Goal: Transaction & Acquisition: Purchase product/service

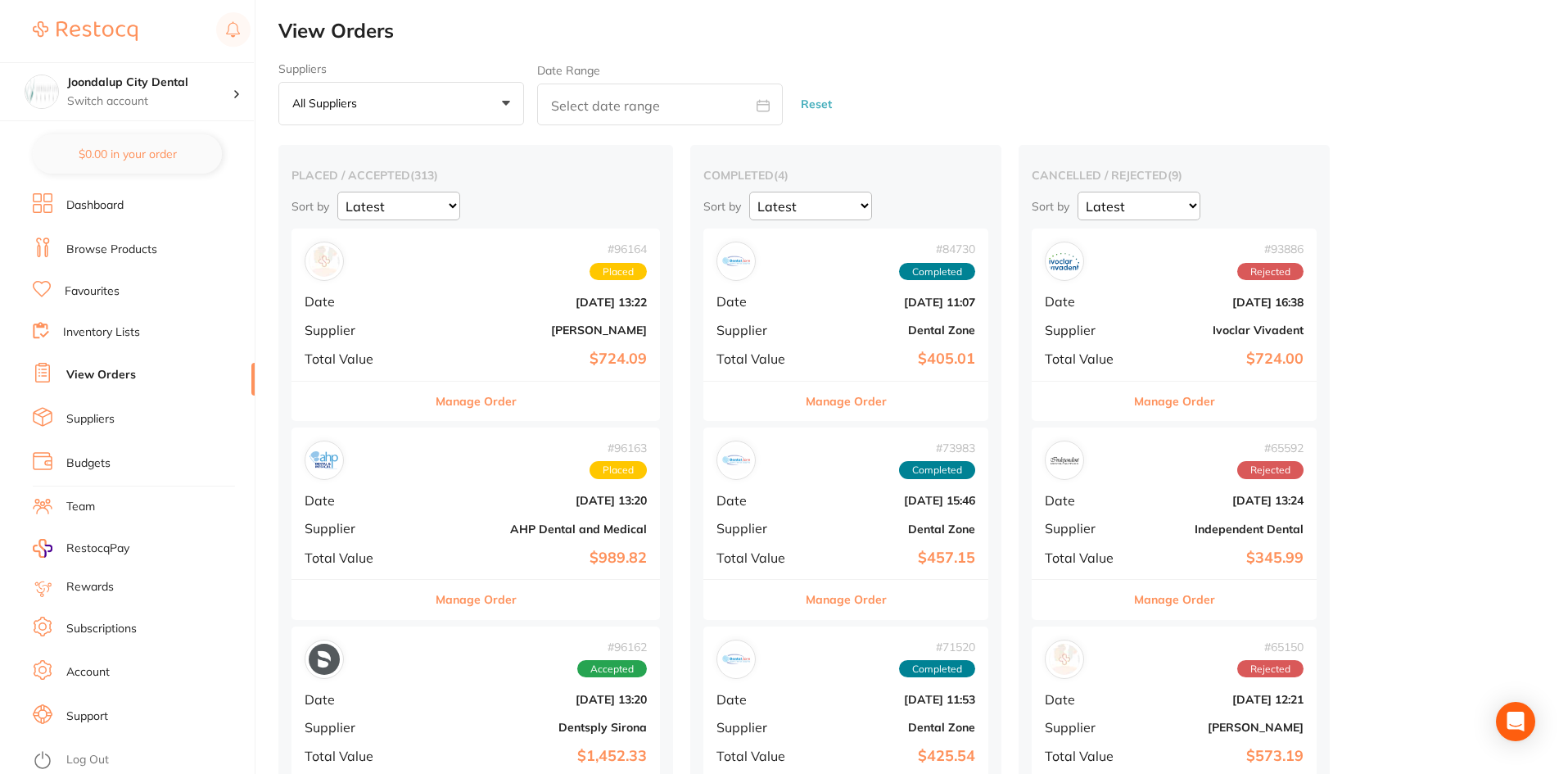
click at [106, 245] on link "Browse Products" at bounding box center [112, 250] width 91 height 16
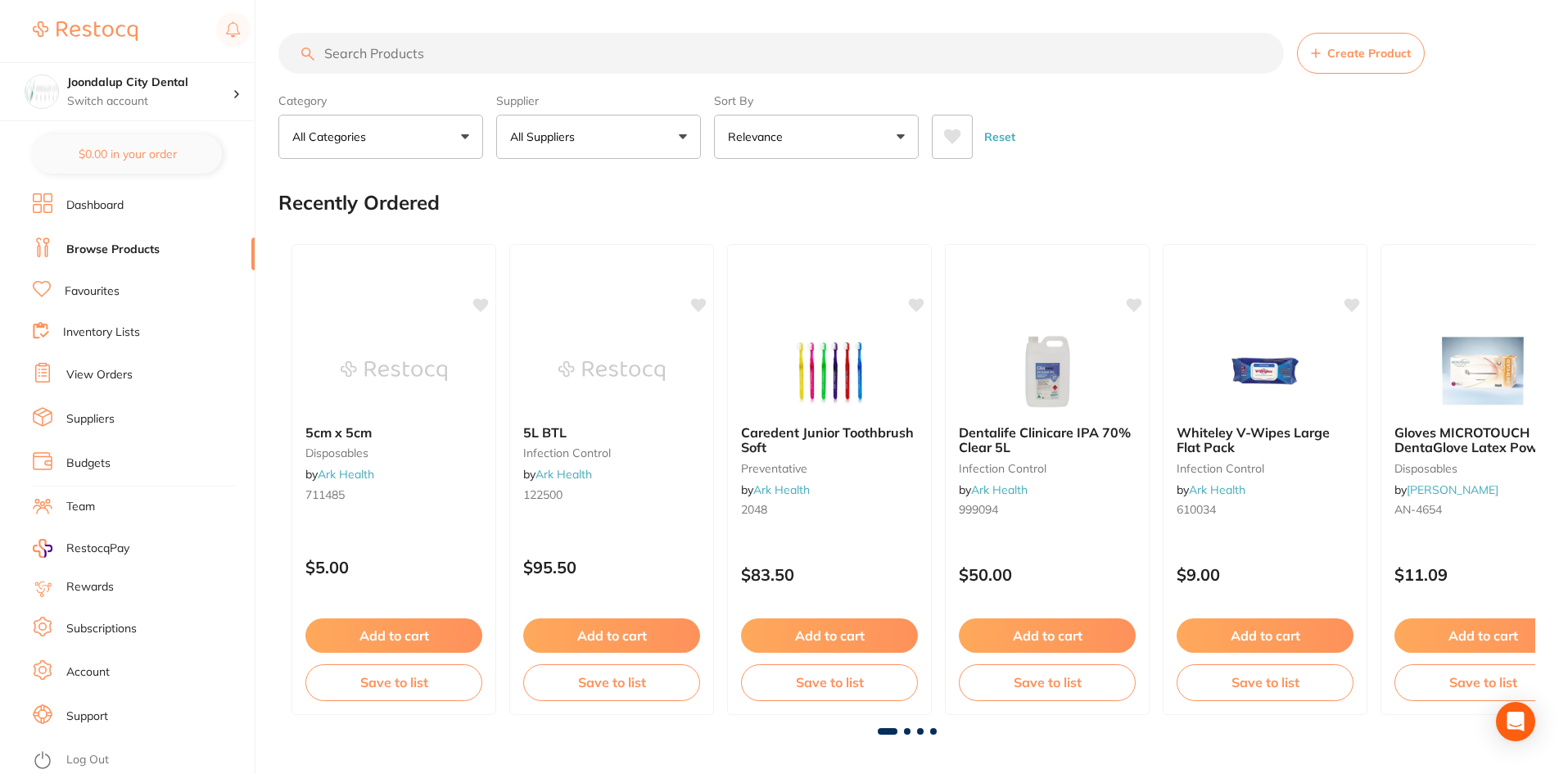
click at [579, 140] on p "All Suppliers" at bounding box center [545, 137] width 71 height 16
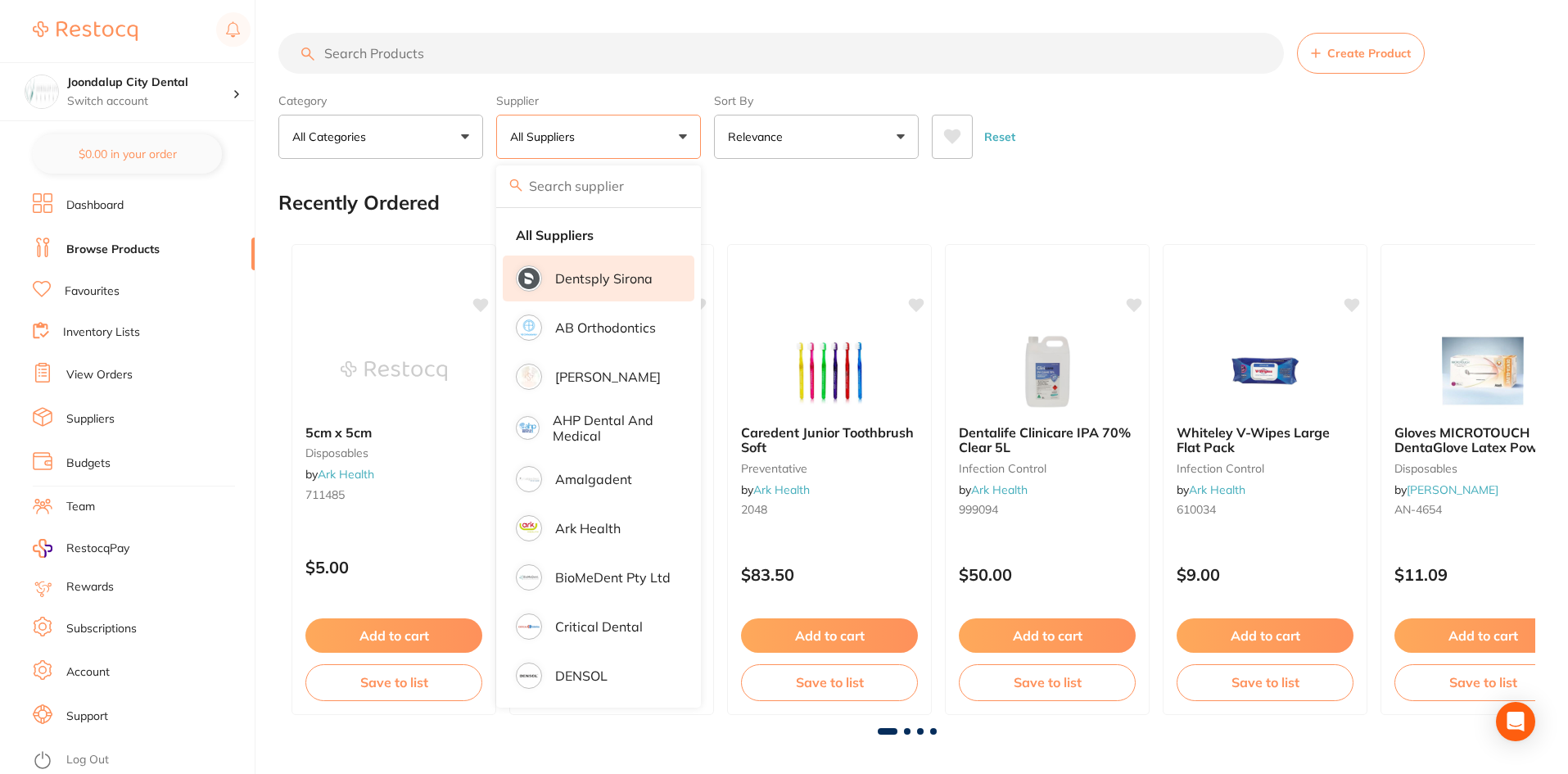
click at [611, 282] on p "Dentsply Sirona" at bounding box center [603, 278] width 98 height 15
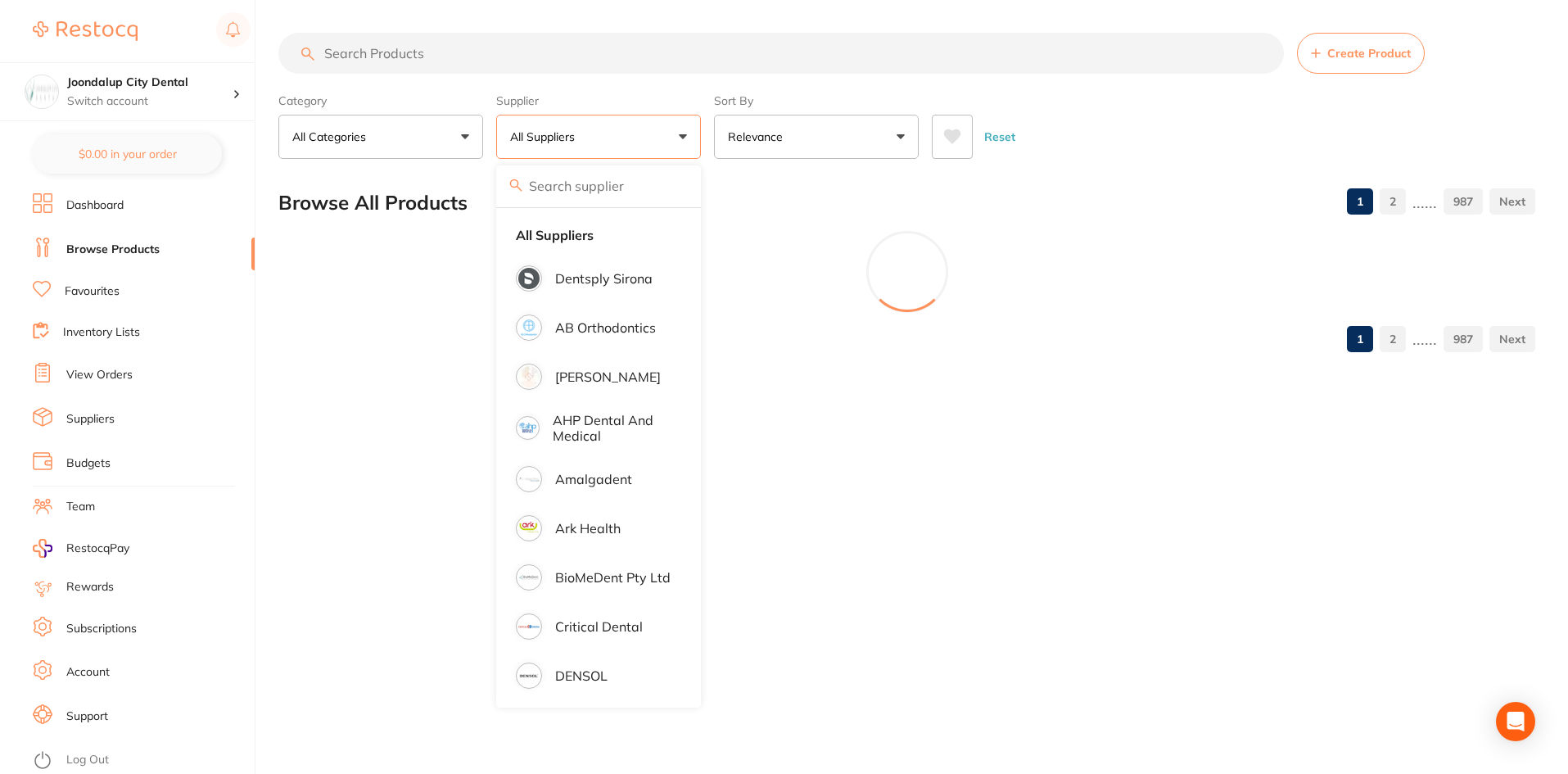
click at [489, 48] on input "search" at bounding box center [781, 53] width 1005 height 41
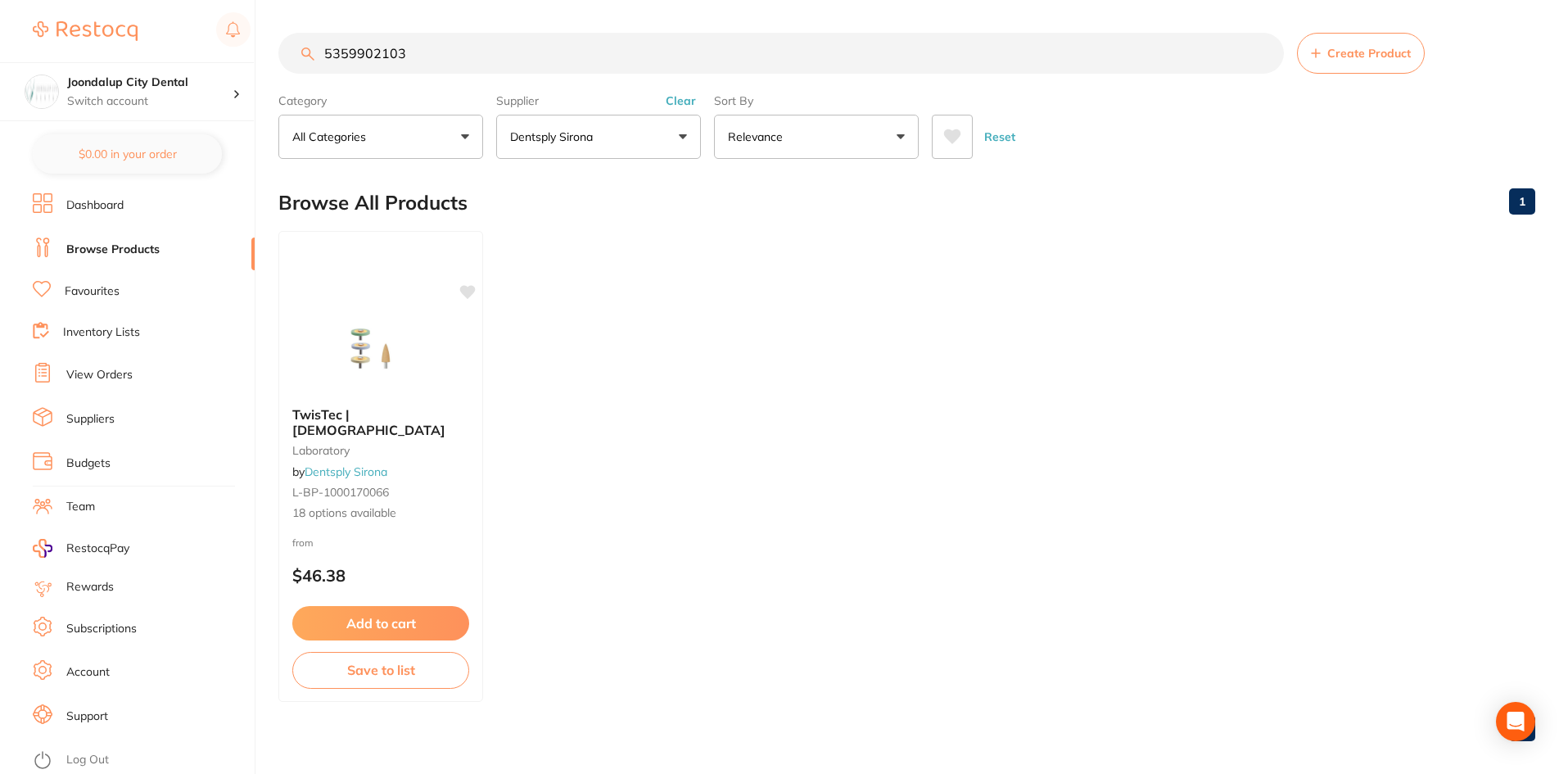
type input "5359902103"
click at [375, 485] on span "L-BP-1000170066" at bounding box center [340, 492] width 97 height 15
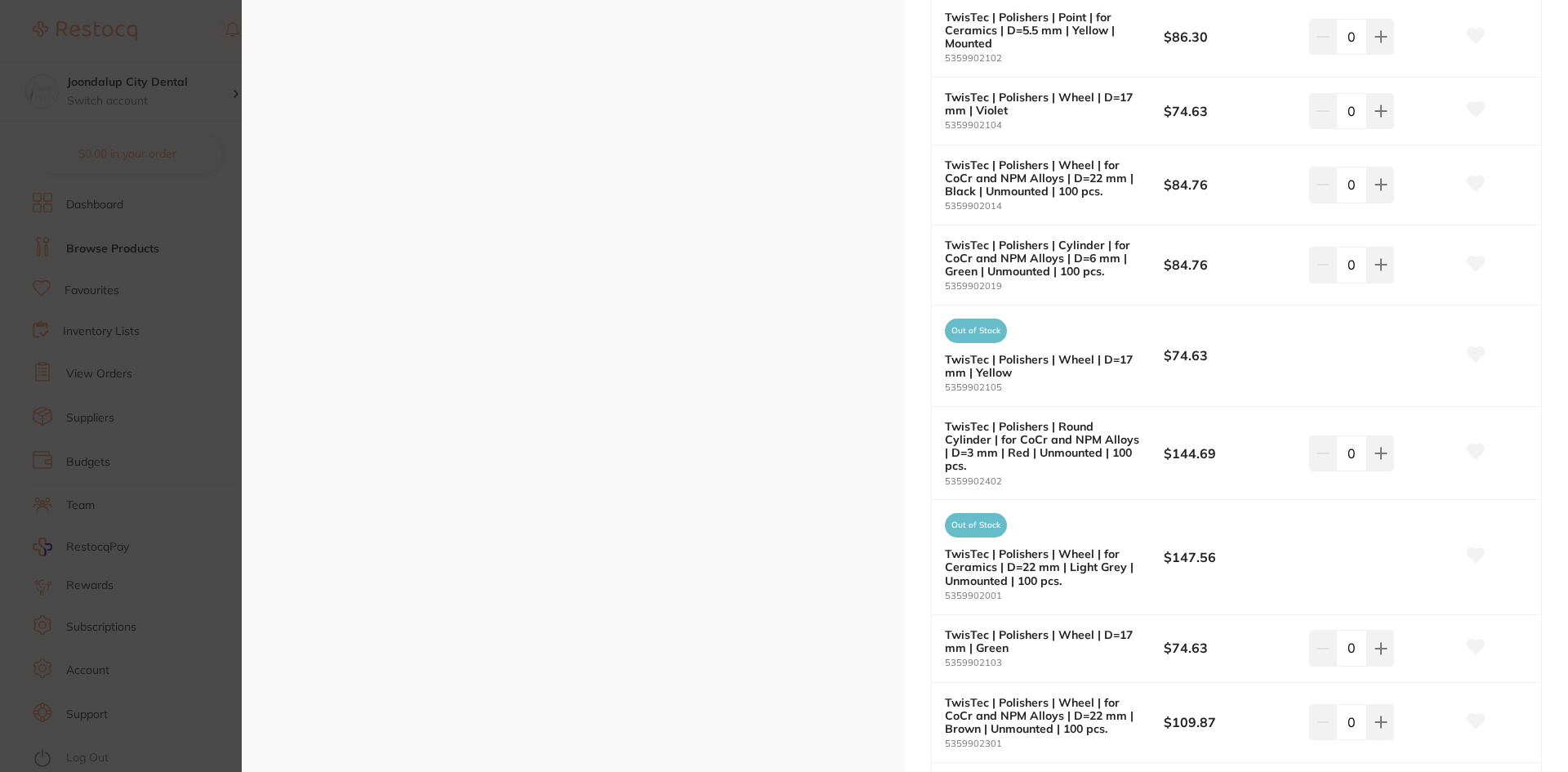
scroll to position [980, 0]
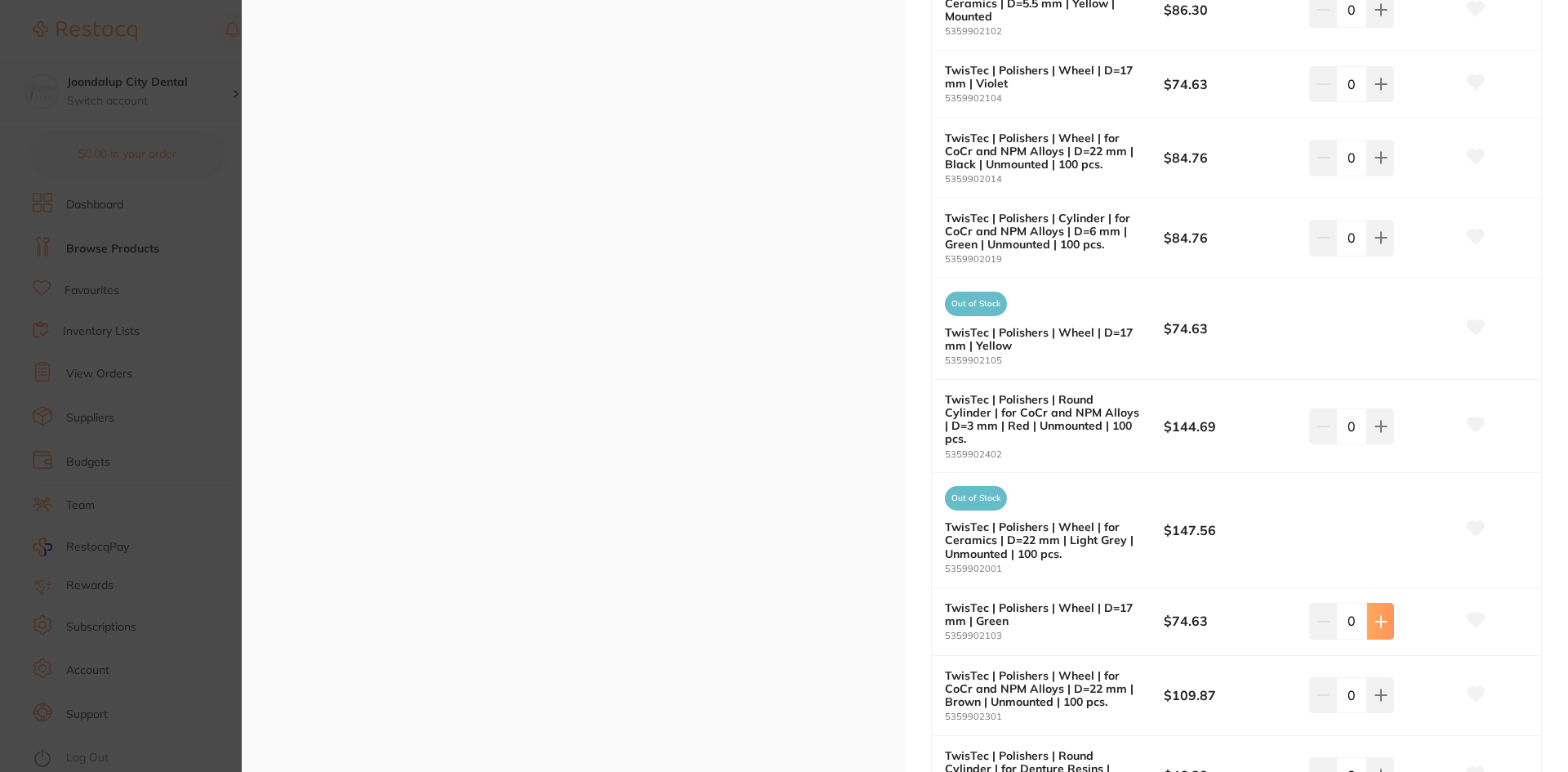
click at [1374, 615] on icon at bounding box center [1381, 622] width 13 height 13
type input "2"
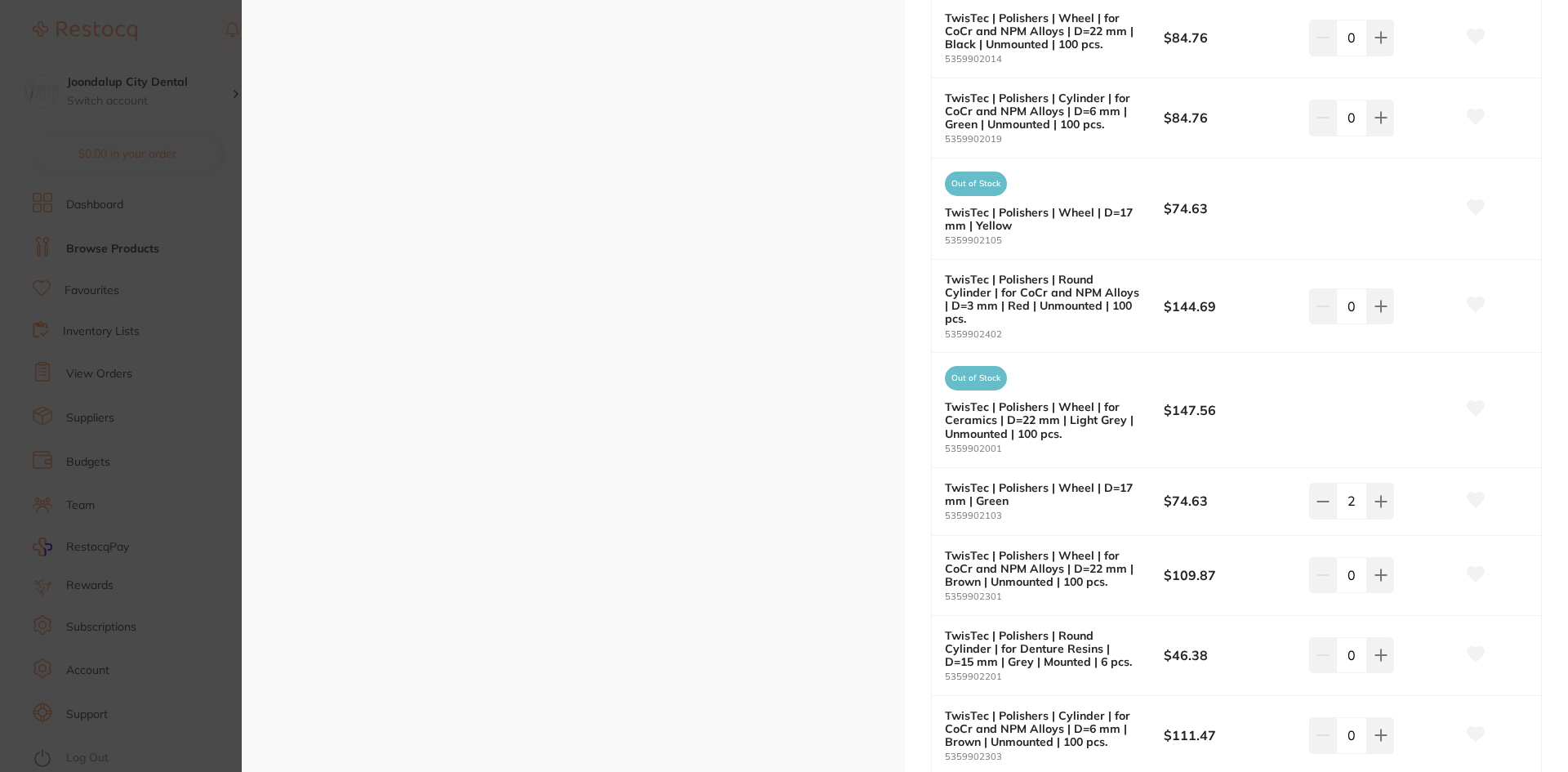
scroll to position [1389, 0]
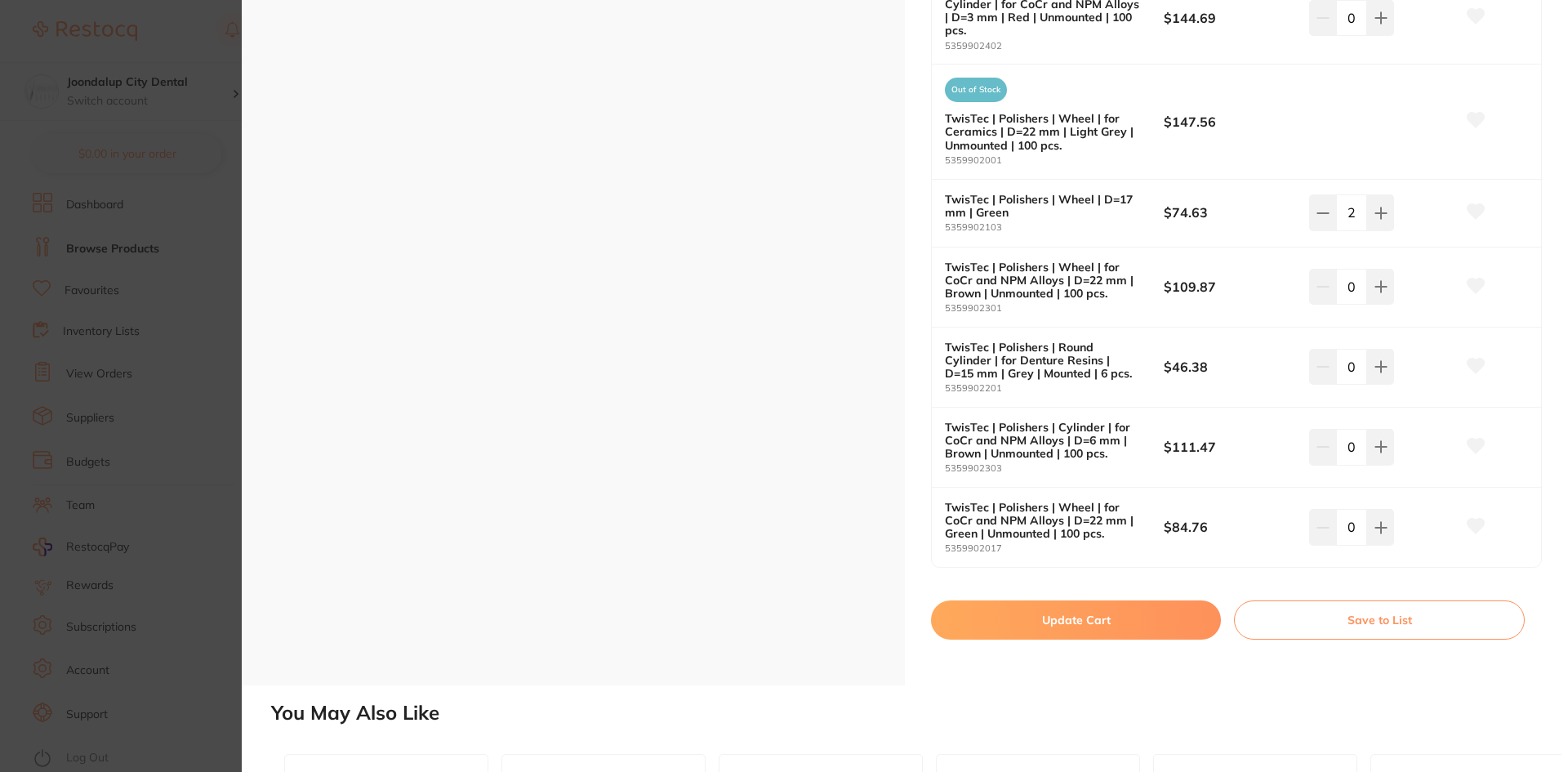
click at [1111, 610] on button "Update Cart" at bounding box center [1076, 620] width 290 height 39
checkbox input "false"
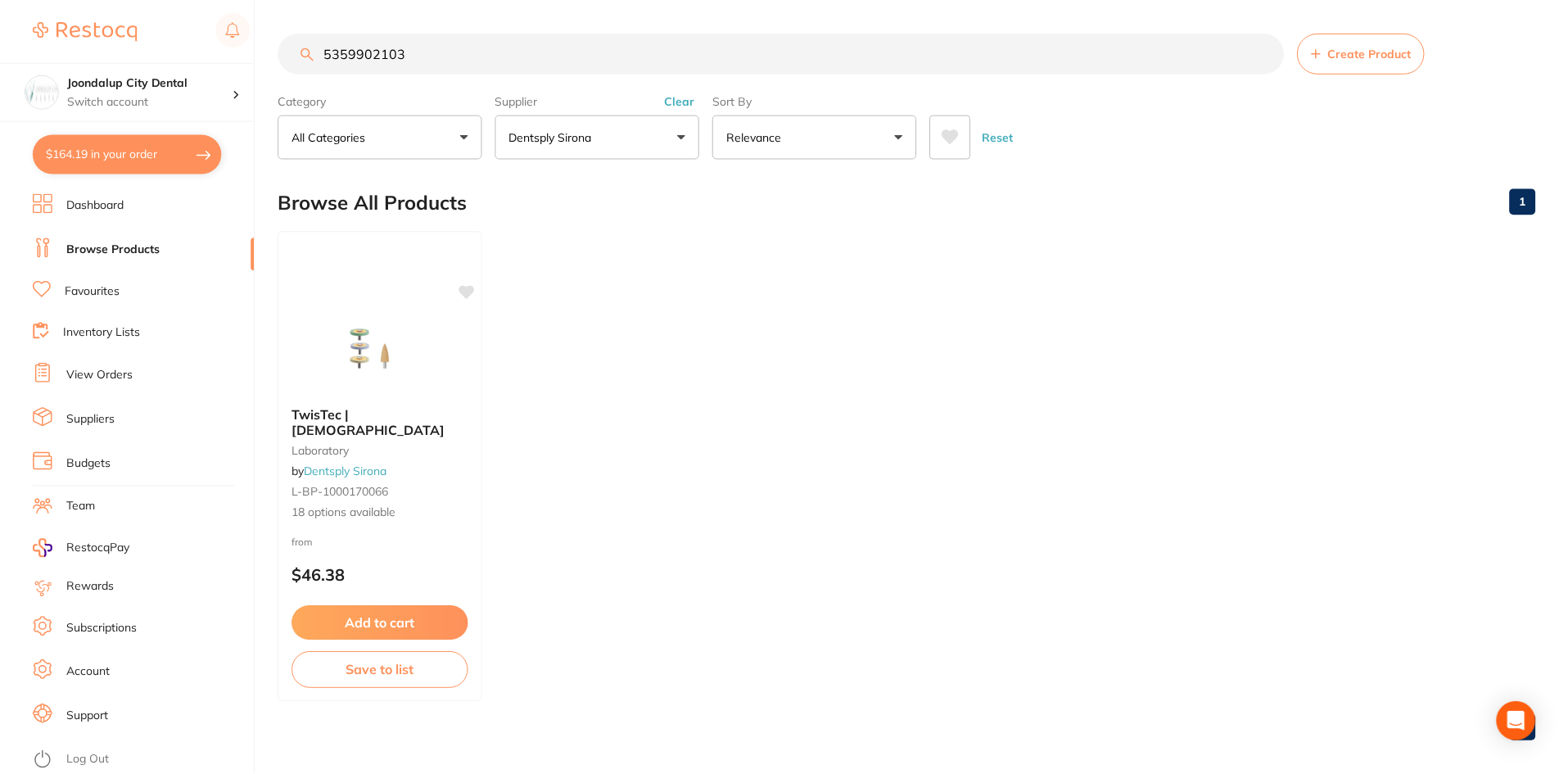
scroll to position [13, 0]
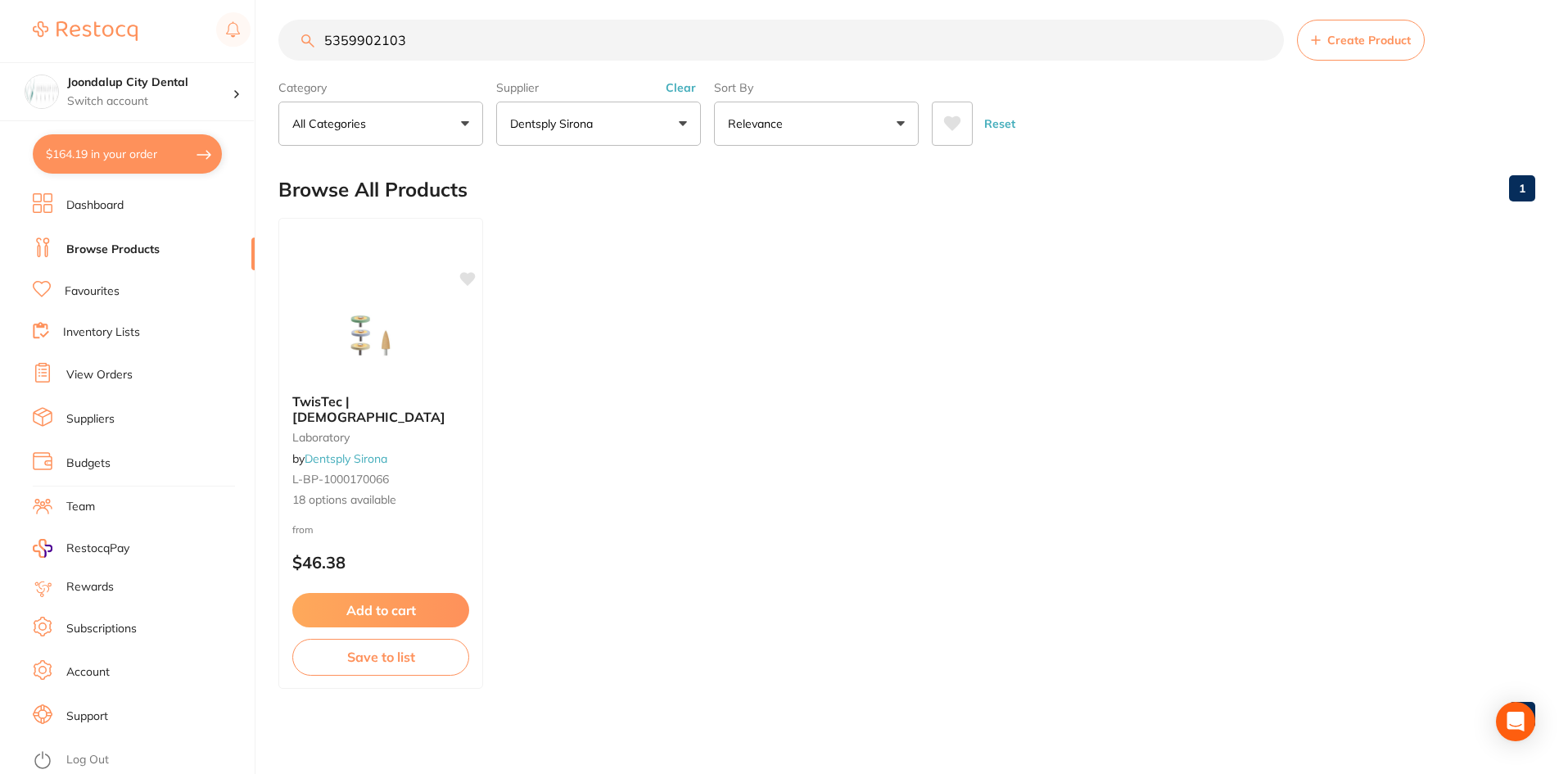
click at [141, 247] on link "Browse Products" at bounding box center [113, 250] width 93 height 16
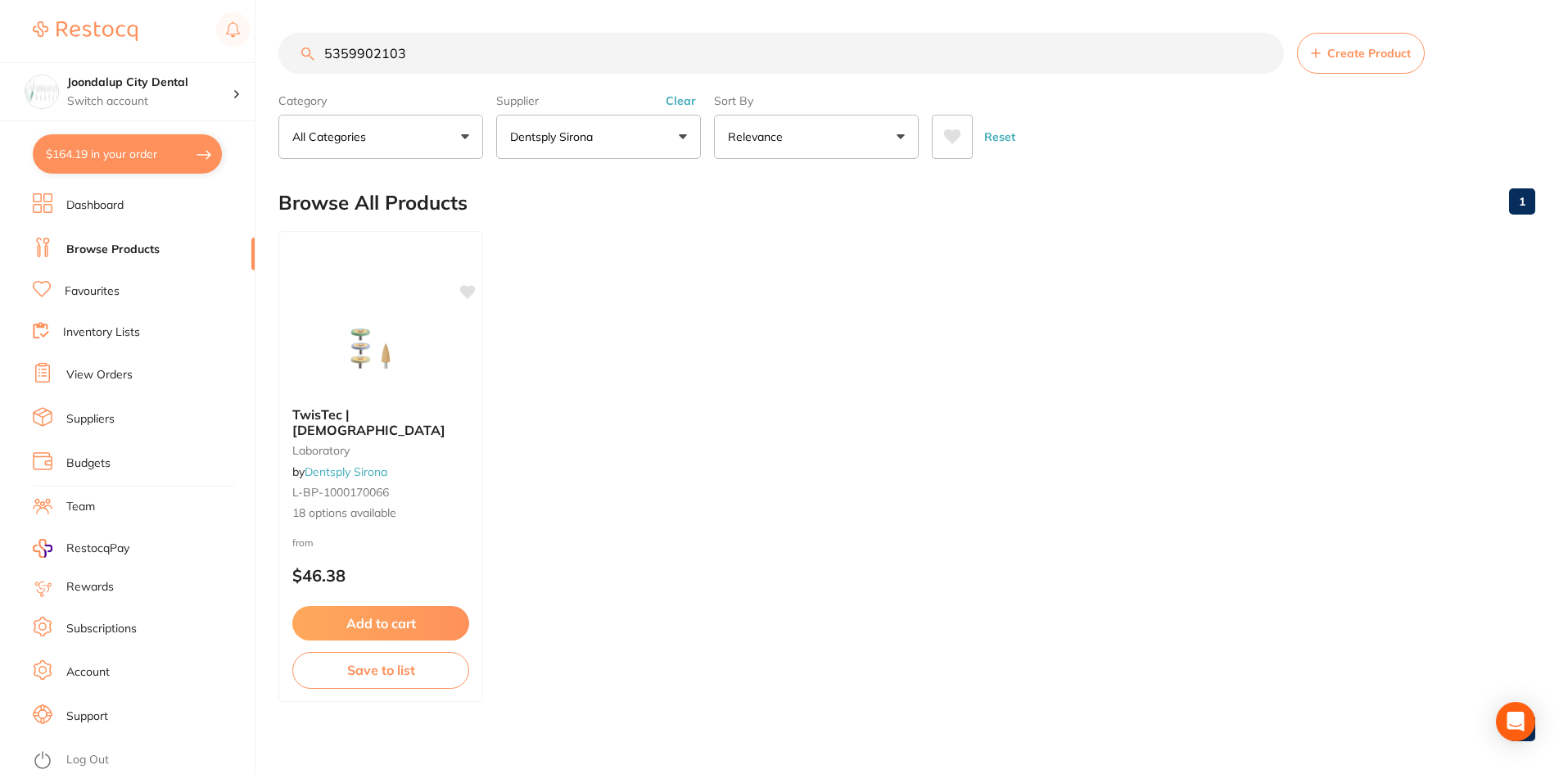
drag, startPoint x: 427, startPoint y: 63, endPoint x: 307, endPoint y: 58, distance: 120.1
click at [307, 58] on div "5359902103 Create Product" at bounding box center [907, 53] width 1257 height 41
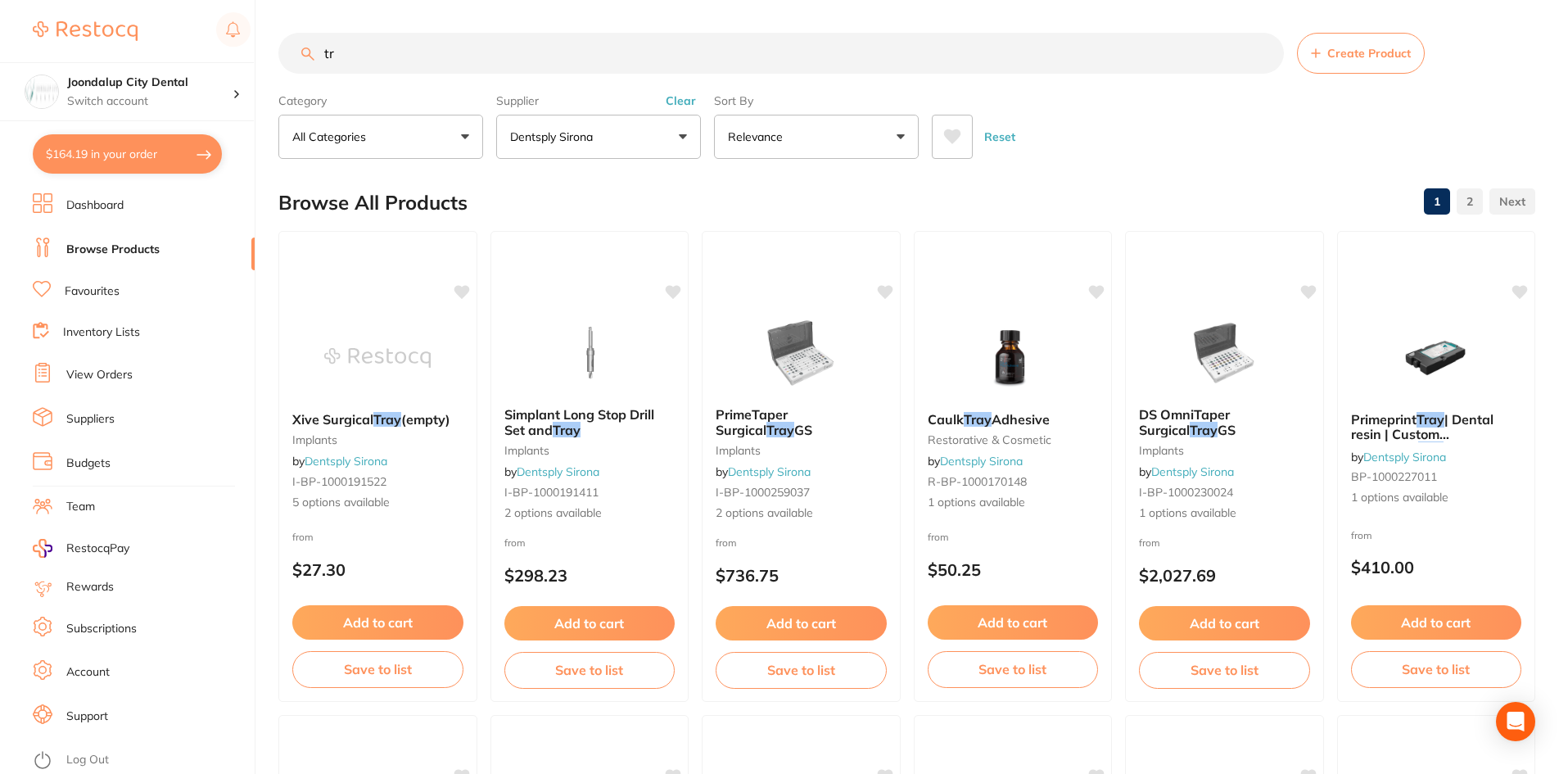
type input "t"
drag, startPoint x: 346, startPoint y: 52, endPoint x: 316, endPoint y: 52, distance: 30.0
click at [316, 52] on input "ash tray" at bounding box center [781, 53] width 1005 height 41
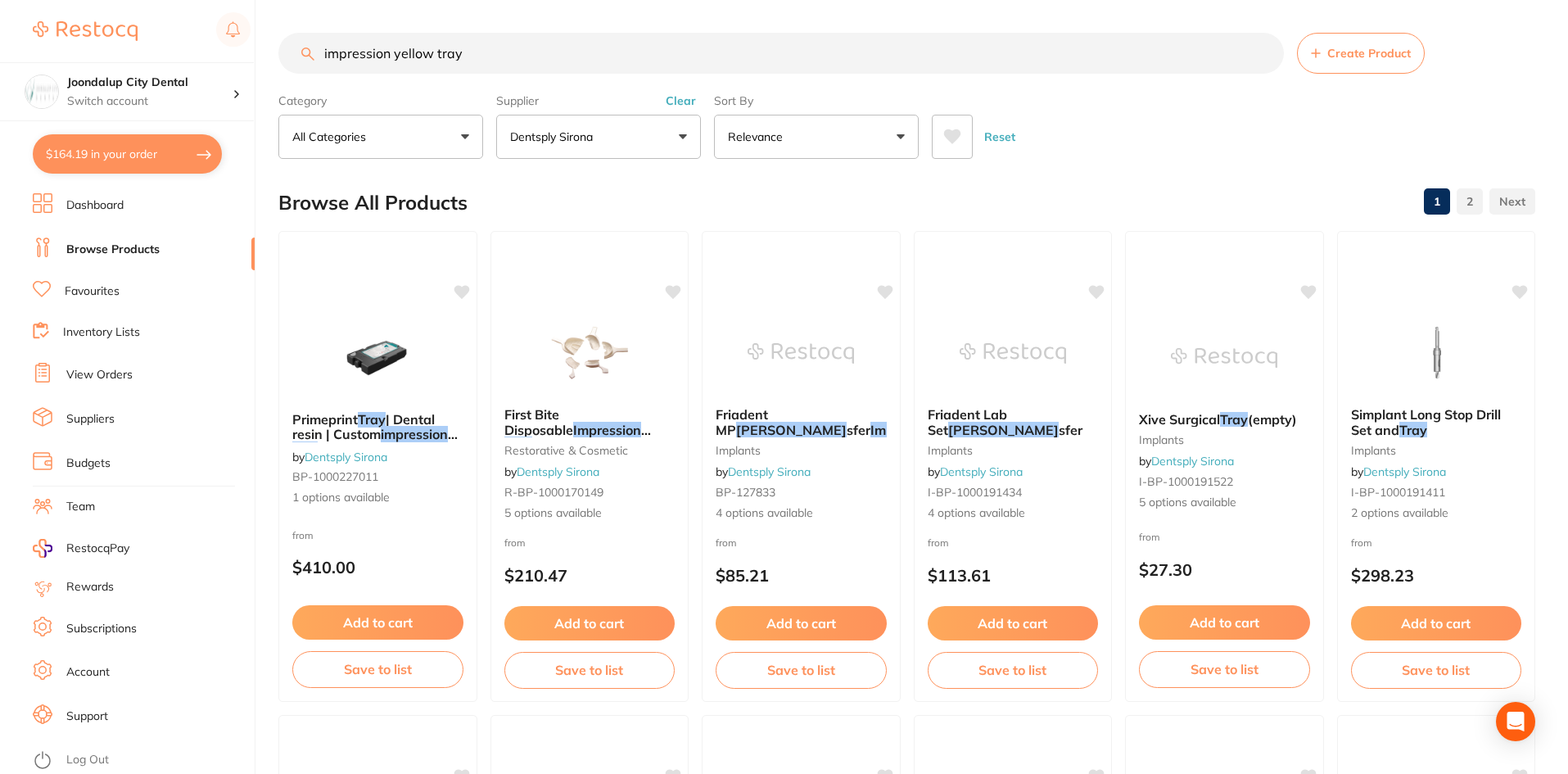
drag, startPoint x: 535, startPoint y: 45, endPoint x: 270, endPoint y: 33, distance: 265.3
click at [270, 33] on div "$164.19 Joondalup City Dental Switch account Joondalup City Dental $164.19 in y…" at bounding box center [784, 387] width 1568 height 774
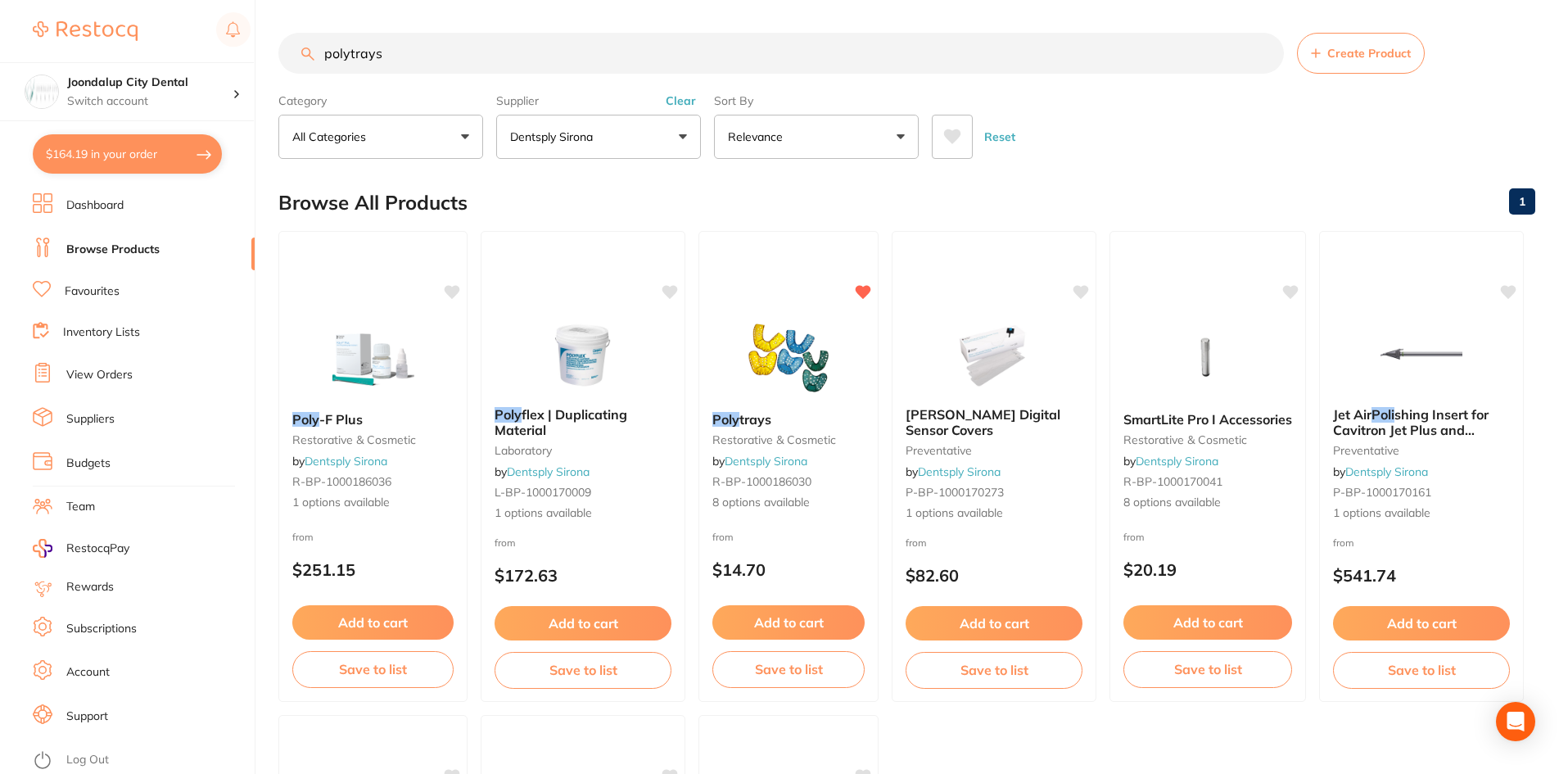
type input "polytrays"
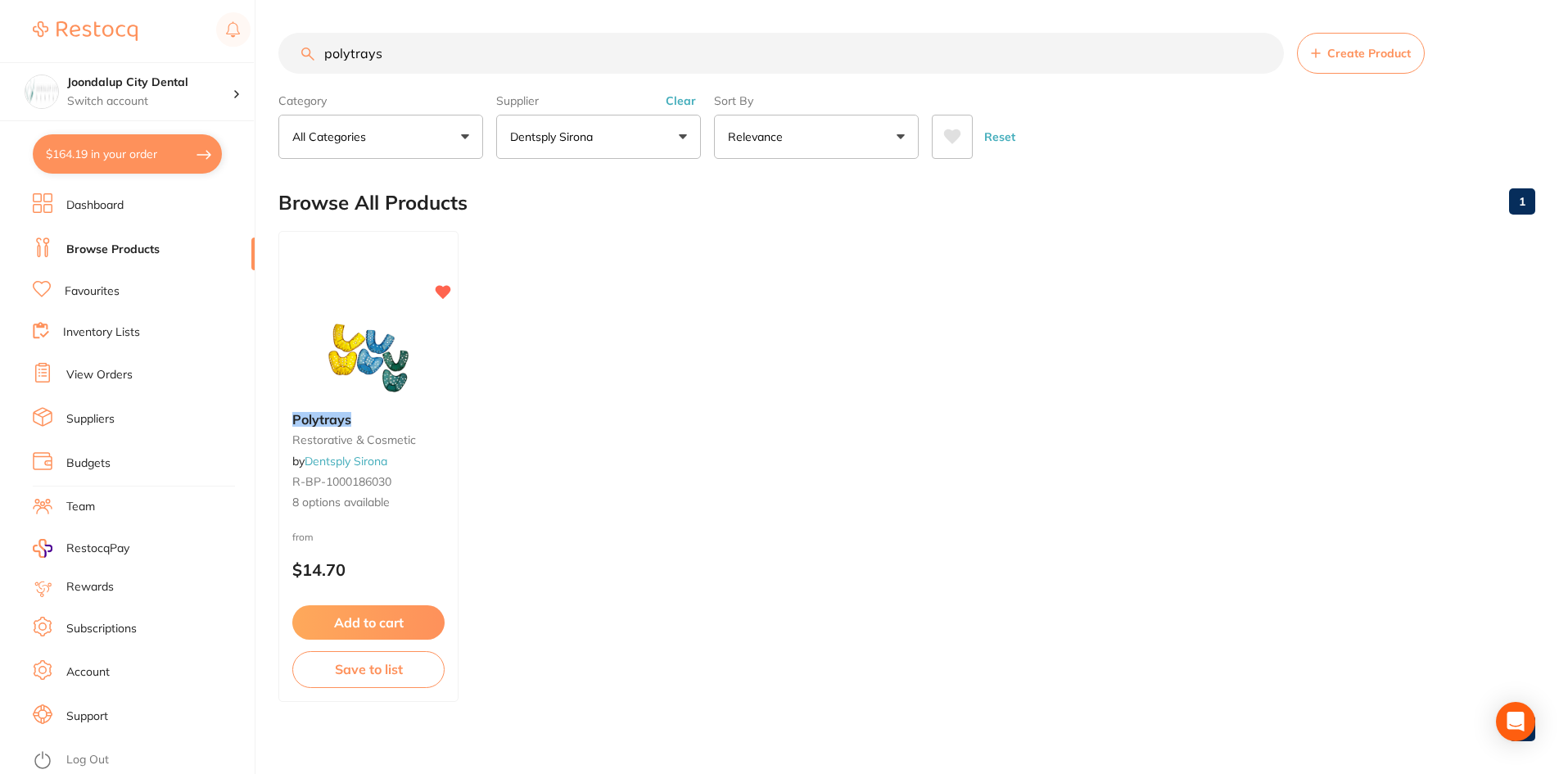
drag, startPoint x: 330, startPoint y: 326, endPoint x: 338, endPoint y: 329, distance: 8.5
click at [330, 326] on img at bounding box center [369, 358] width 107 height 82
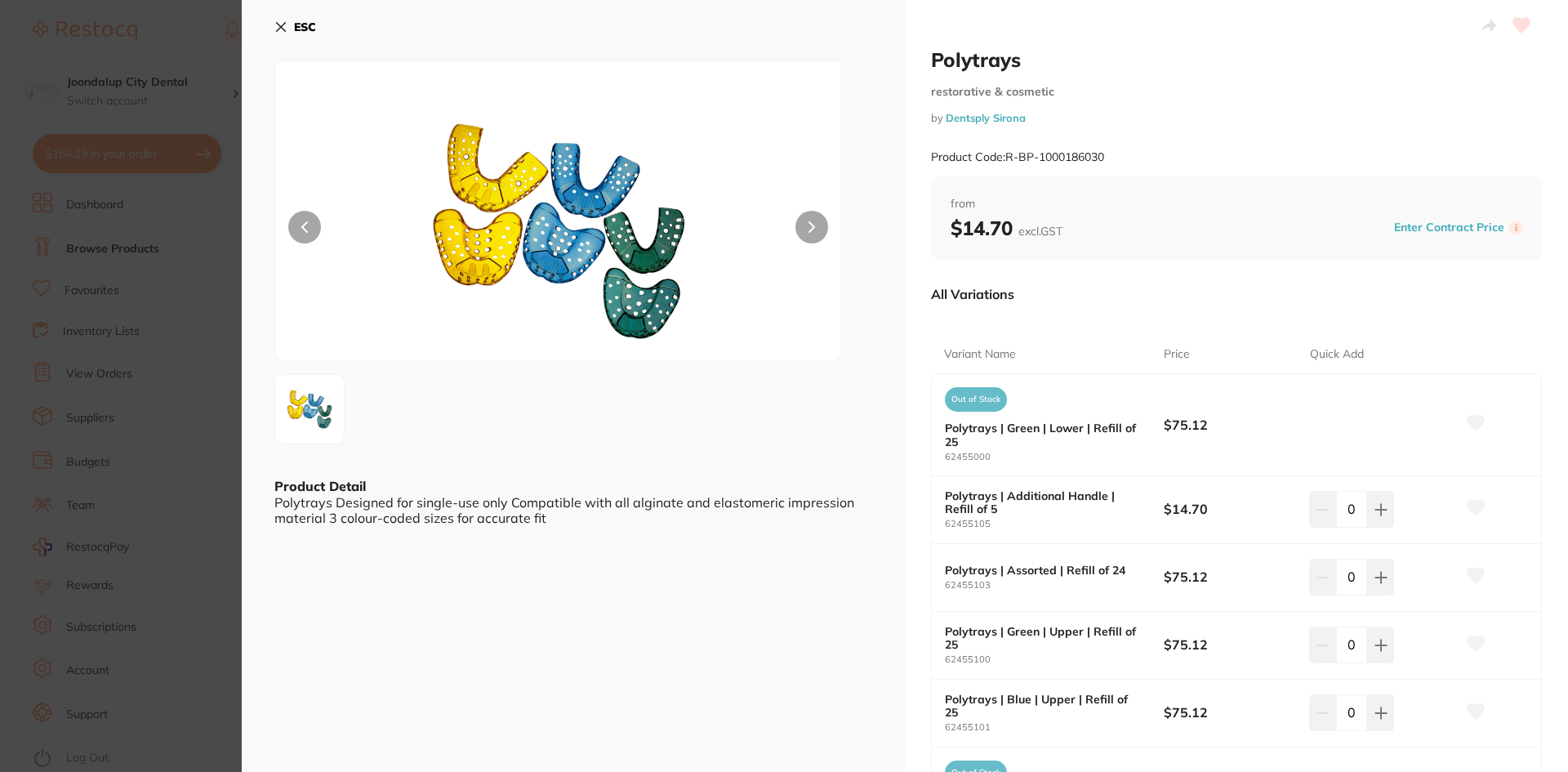
click at [281, 24] on icon at bounding box center [281, 26] width 13 height 13
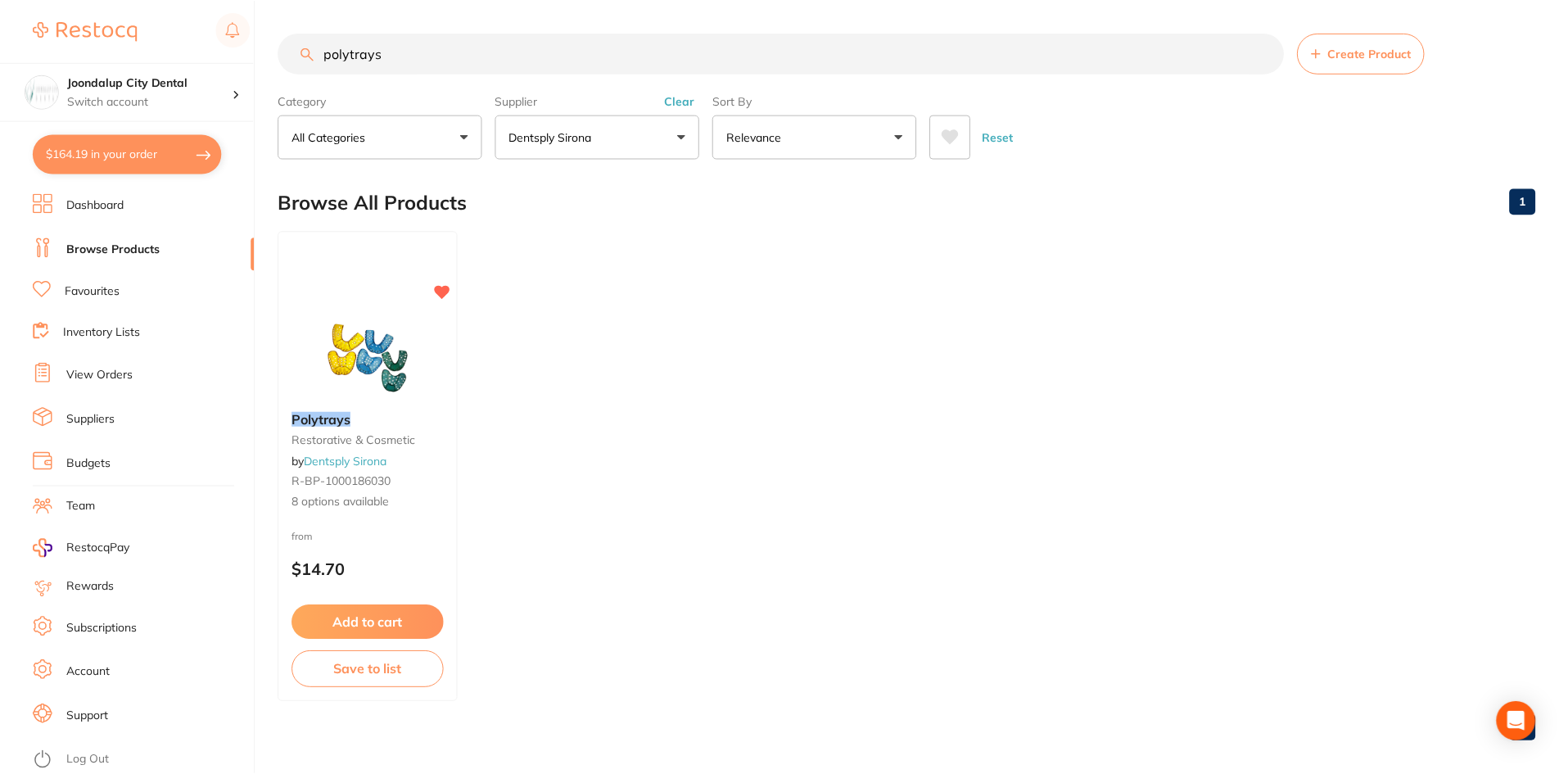
scroll to position [3, 0]
drag, startPoint x: 519, startPoint y: 52, endPoint x: 160, endPoint y: 47, distance: 359.0
click at [160, 47] on div "$164.19 Joondalup City Dental Switch account Joondalup City Dental $164.19 in y…" at bounding box center [784, 384] width 1568 height 774
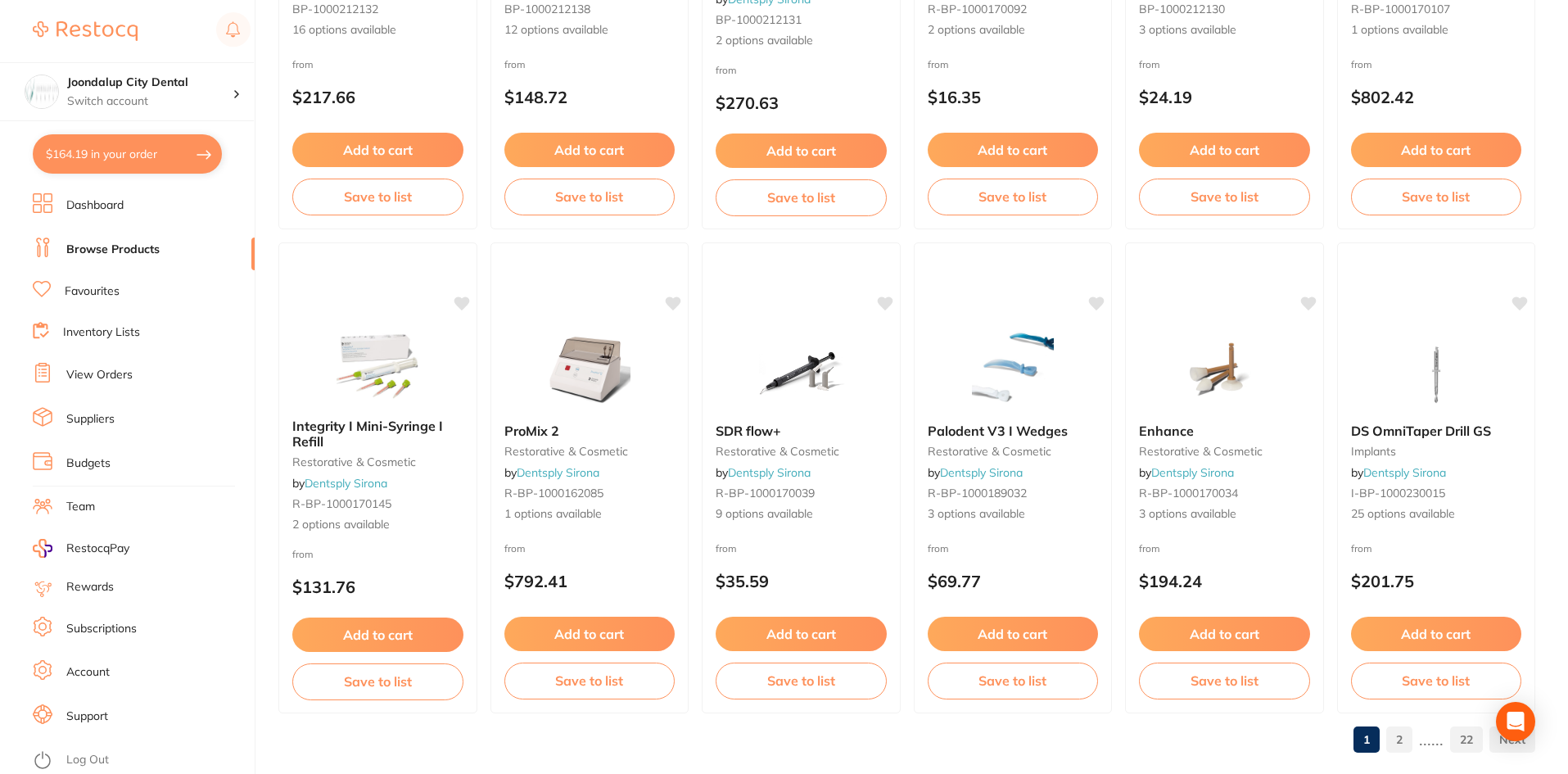
scroll to position [3886, 0]
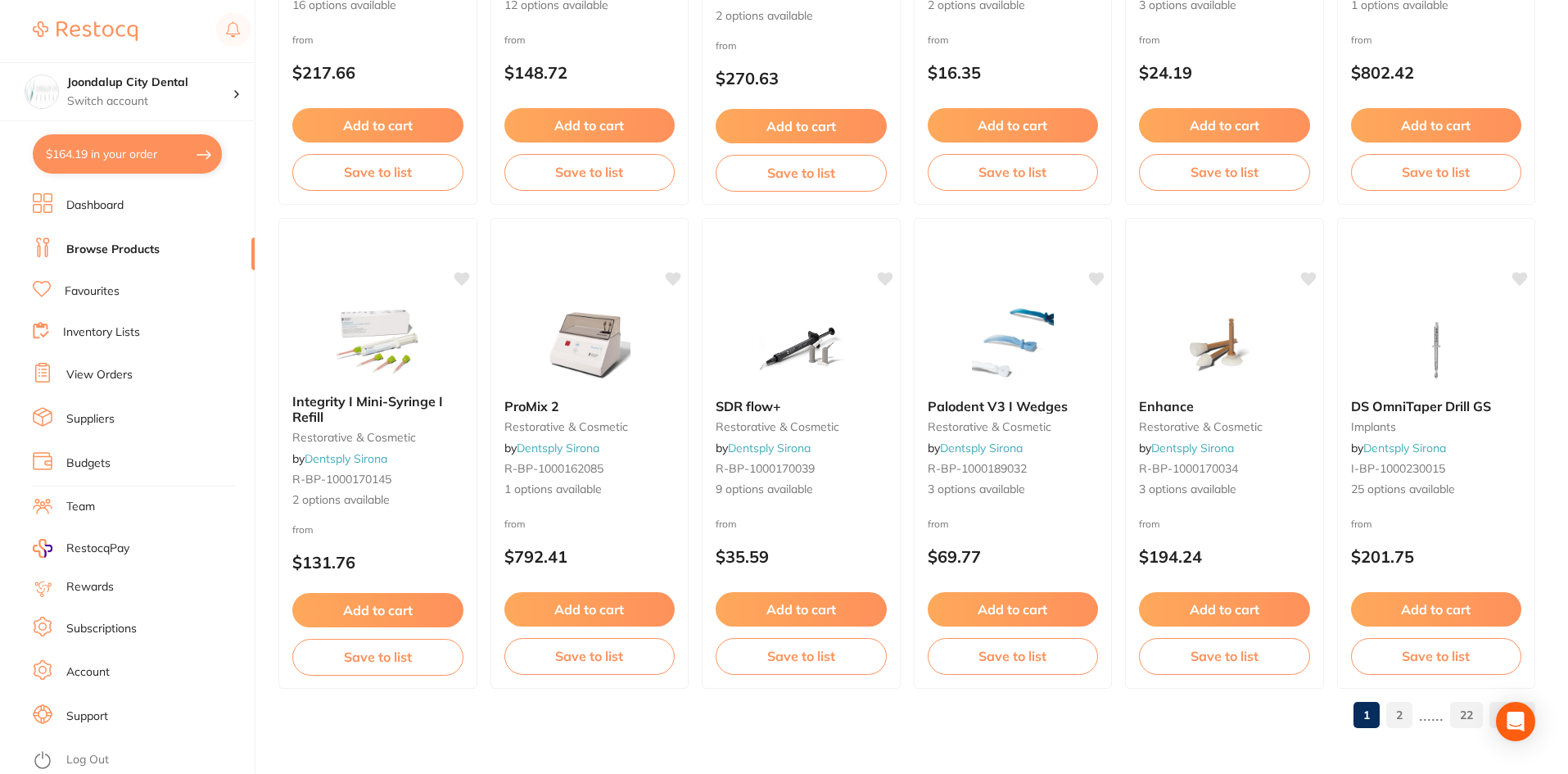
drag, startPoint x: 1168, startPoint y: 377, endPoint x: 1192, endPoint y: 375, distance: 24.1
click at [1168, 377] on div at bounding box center [1224, 345] width 197 height 82
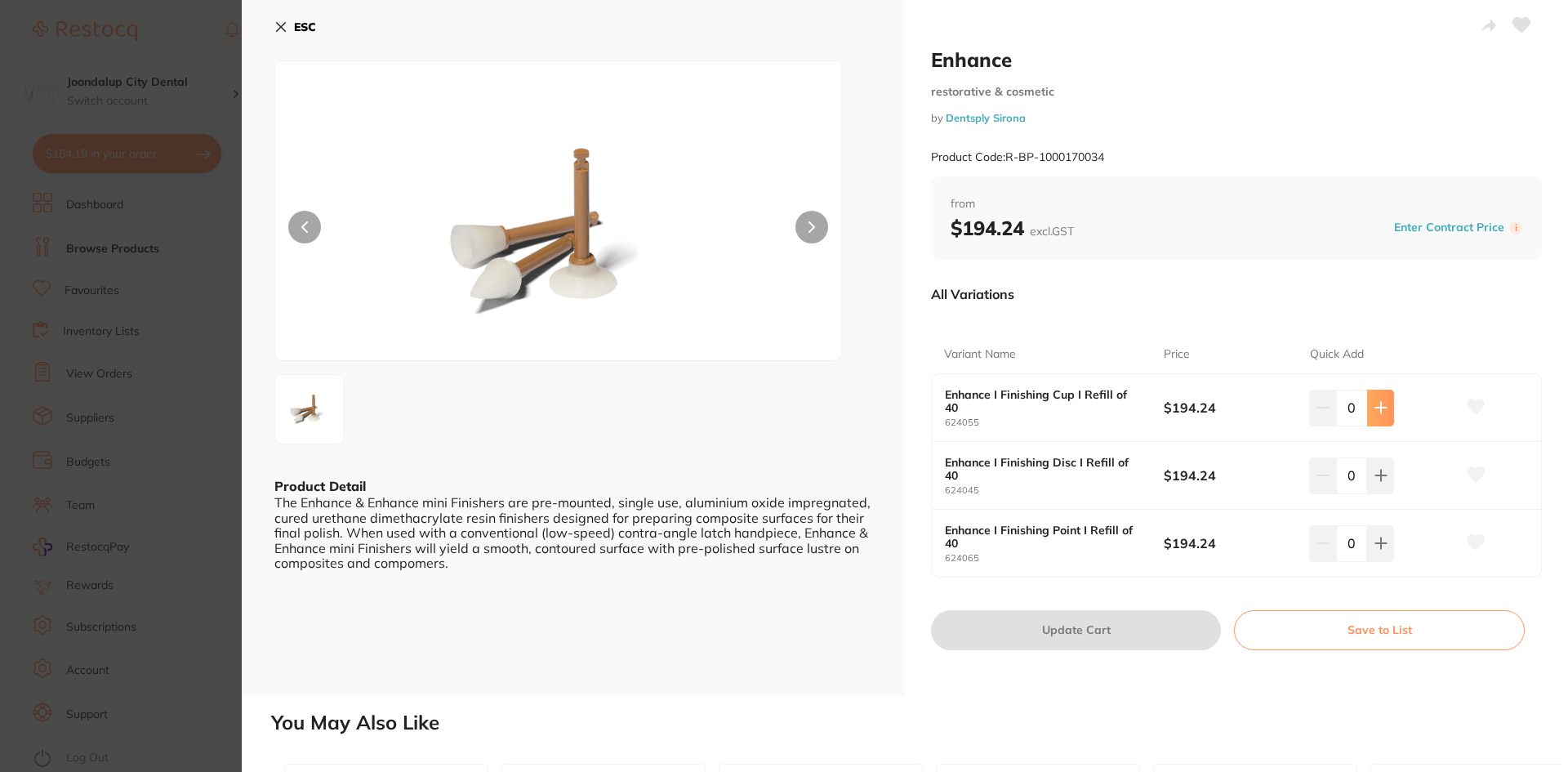
click at [1375, 411] on icon at bounding box center [1381, 408] width 13 height 13
type input "1"
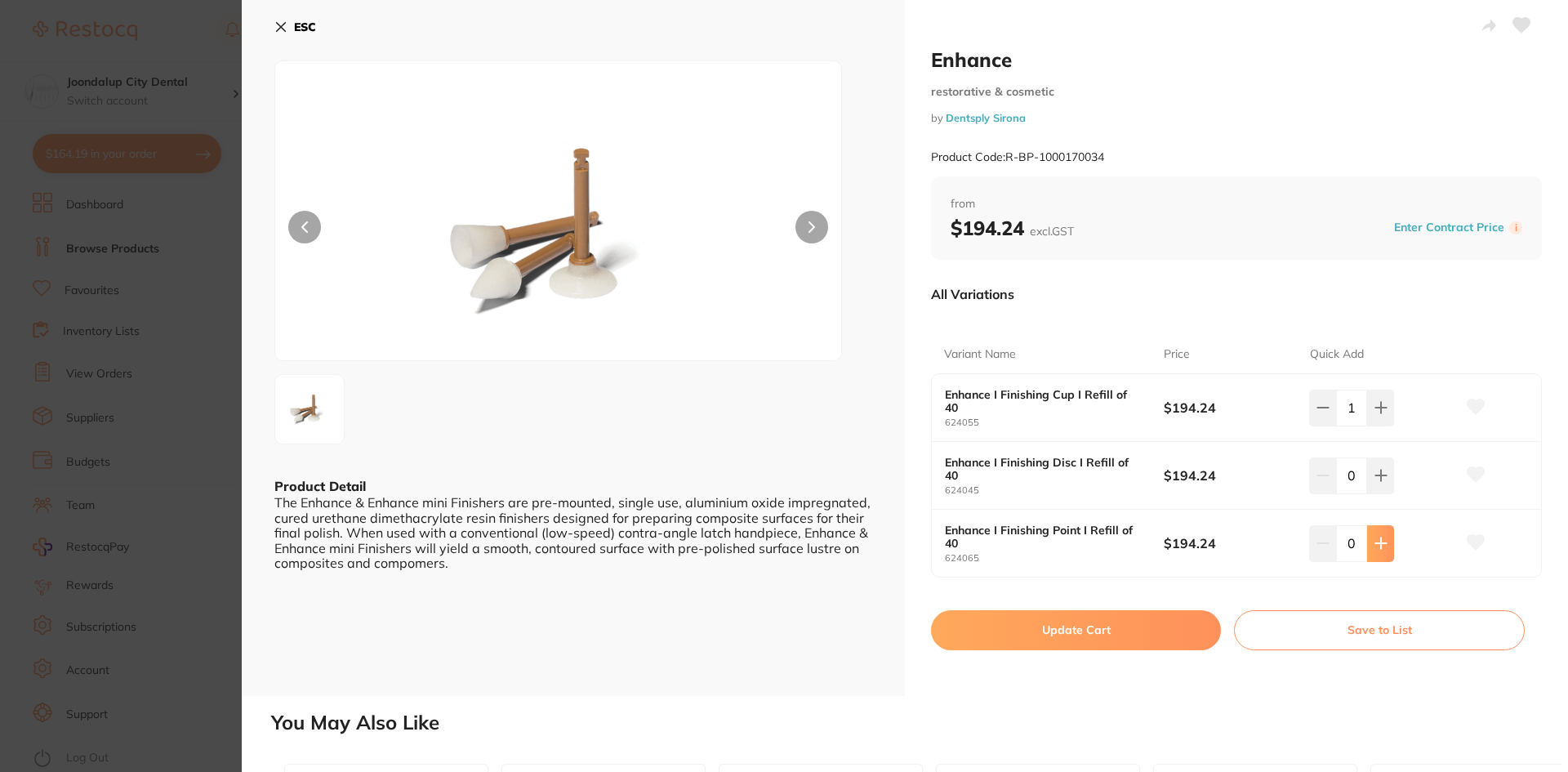
click at [1369, 550] on button at bounding box center [1381, 543] width 27 height 36
type input "1"
click at [1076, 636] on button "Update Cart" at bounding box center [1076, 629] width 290 height 39
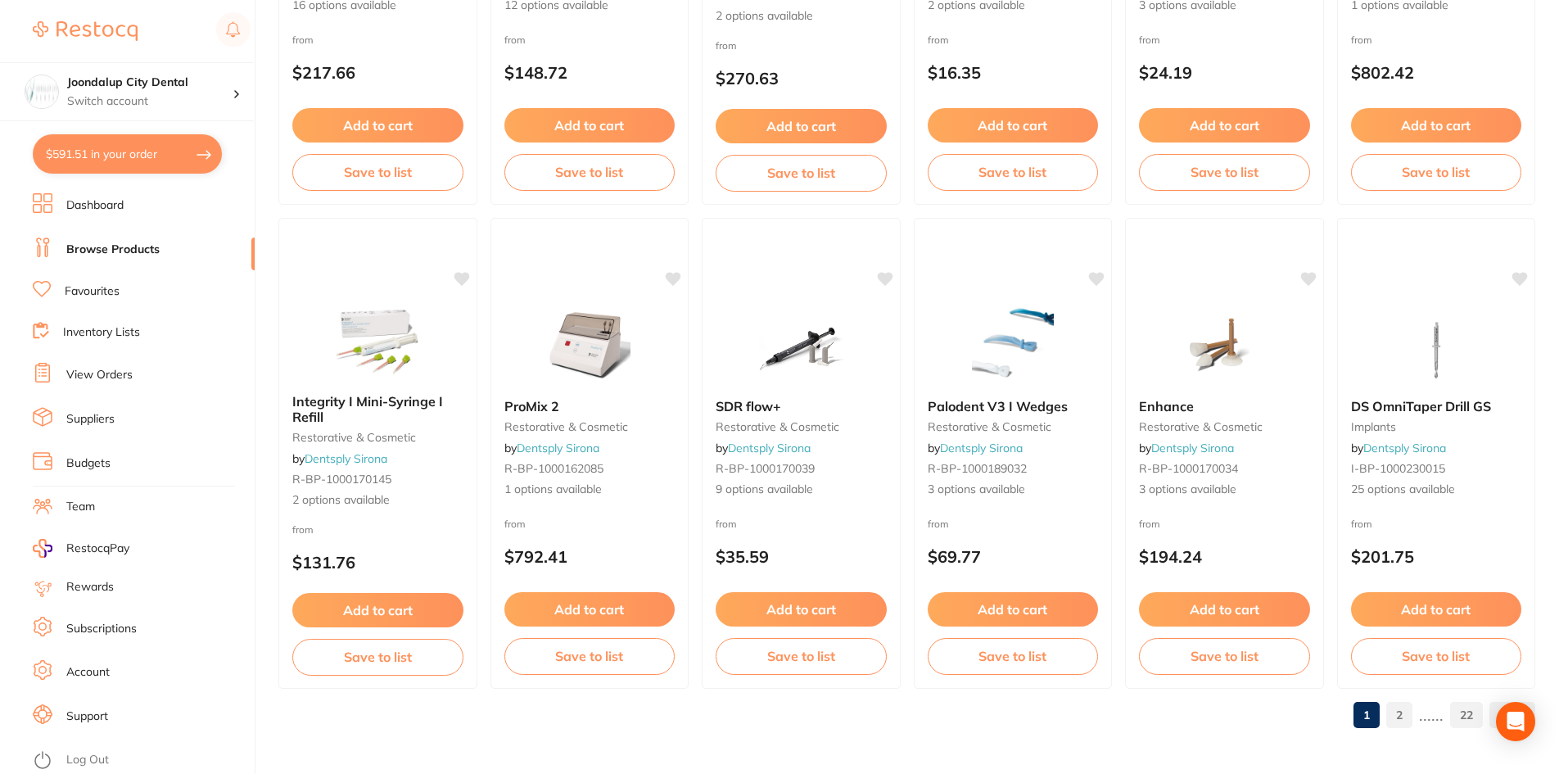
click at [1407, 715] on link "2" at bounding box center [1398, 716] width 26 height 33
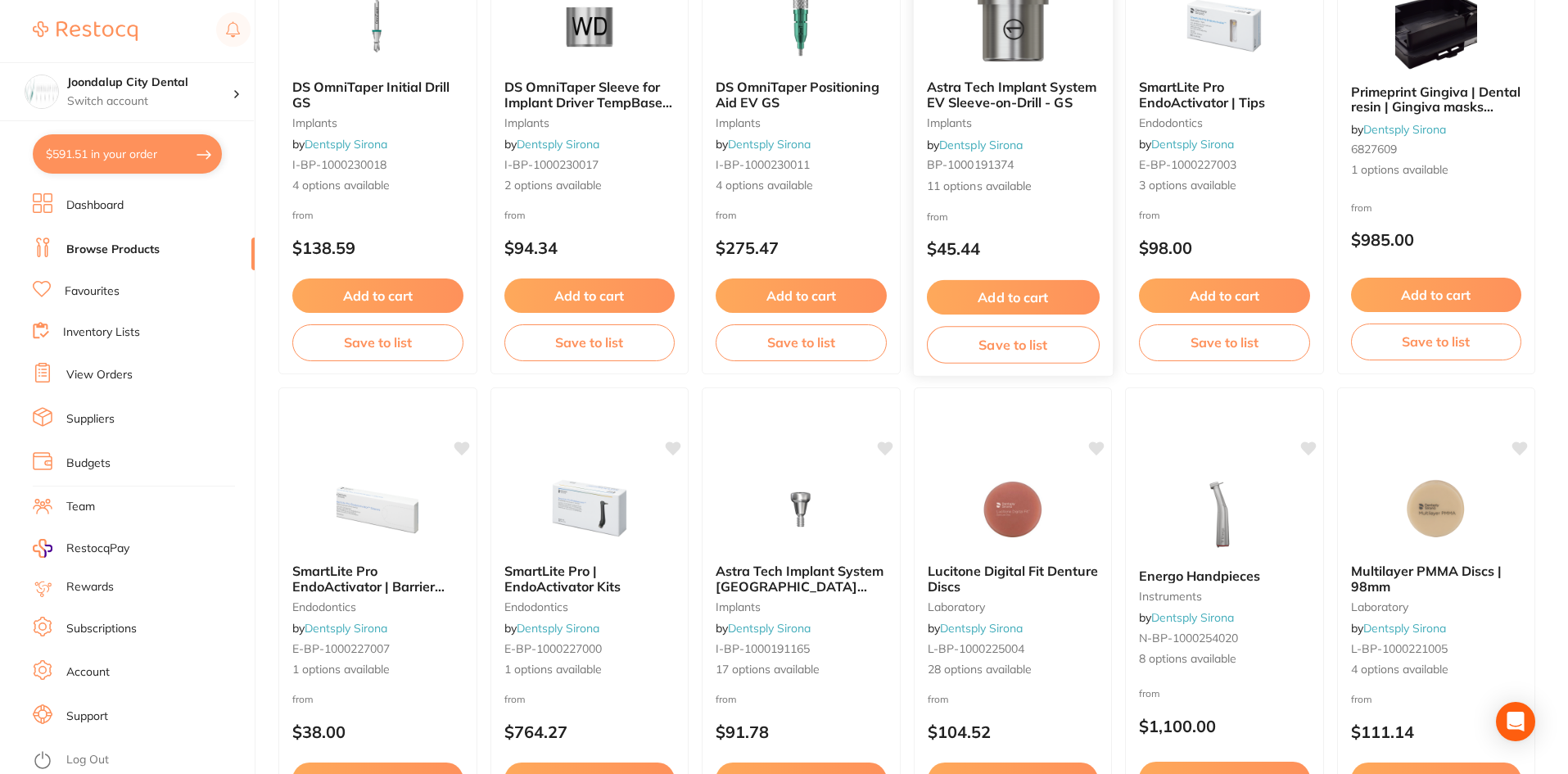
scroll to position [655, 0]
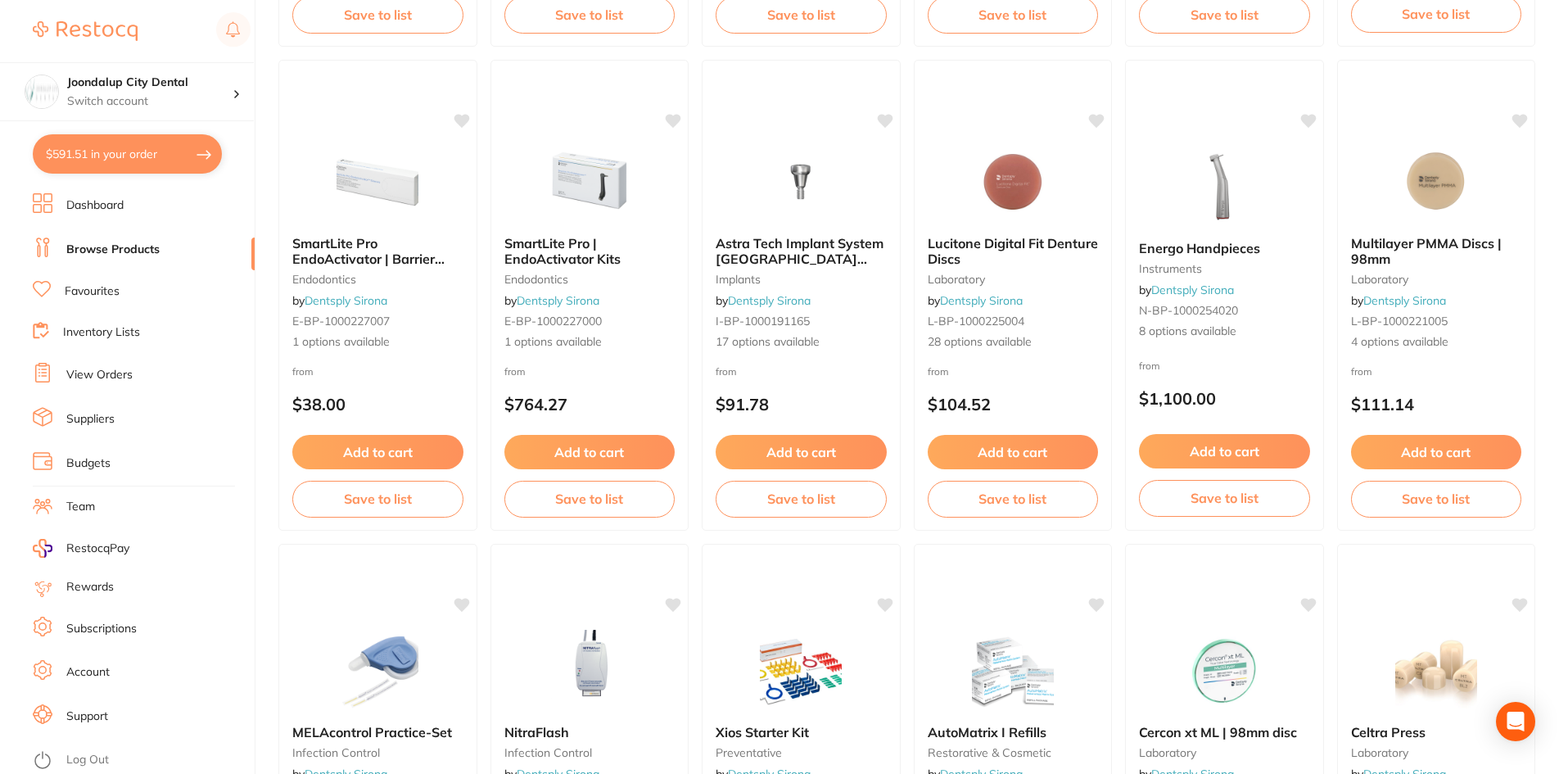
drag, startPoint x: 374, startPoint y: 256, endPoint x: 731, endPoint y: 256, distance: 357.0
click at [374, 256] on span "SmartLite Pro EndoActivator | Barrier Sleeves" at bounding box center [368, 258] width 152 height 47
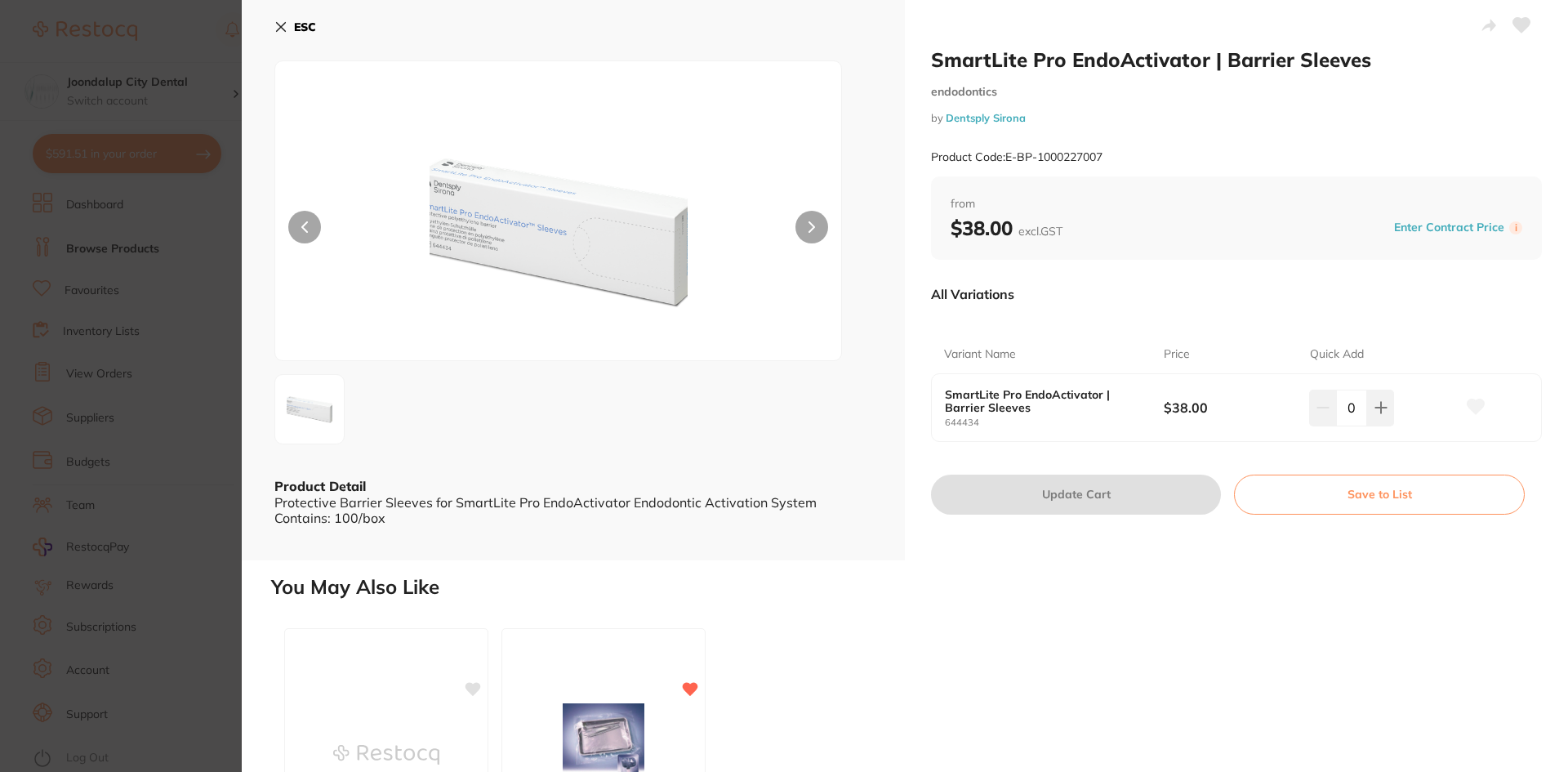
click at [278, 25] on icon at bounding box center [281, 27] width 9 height 9
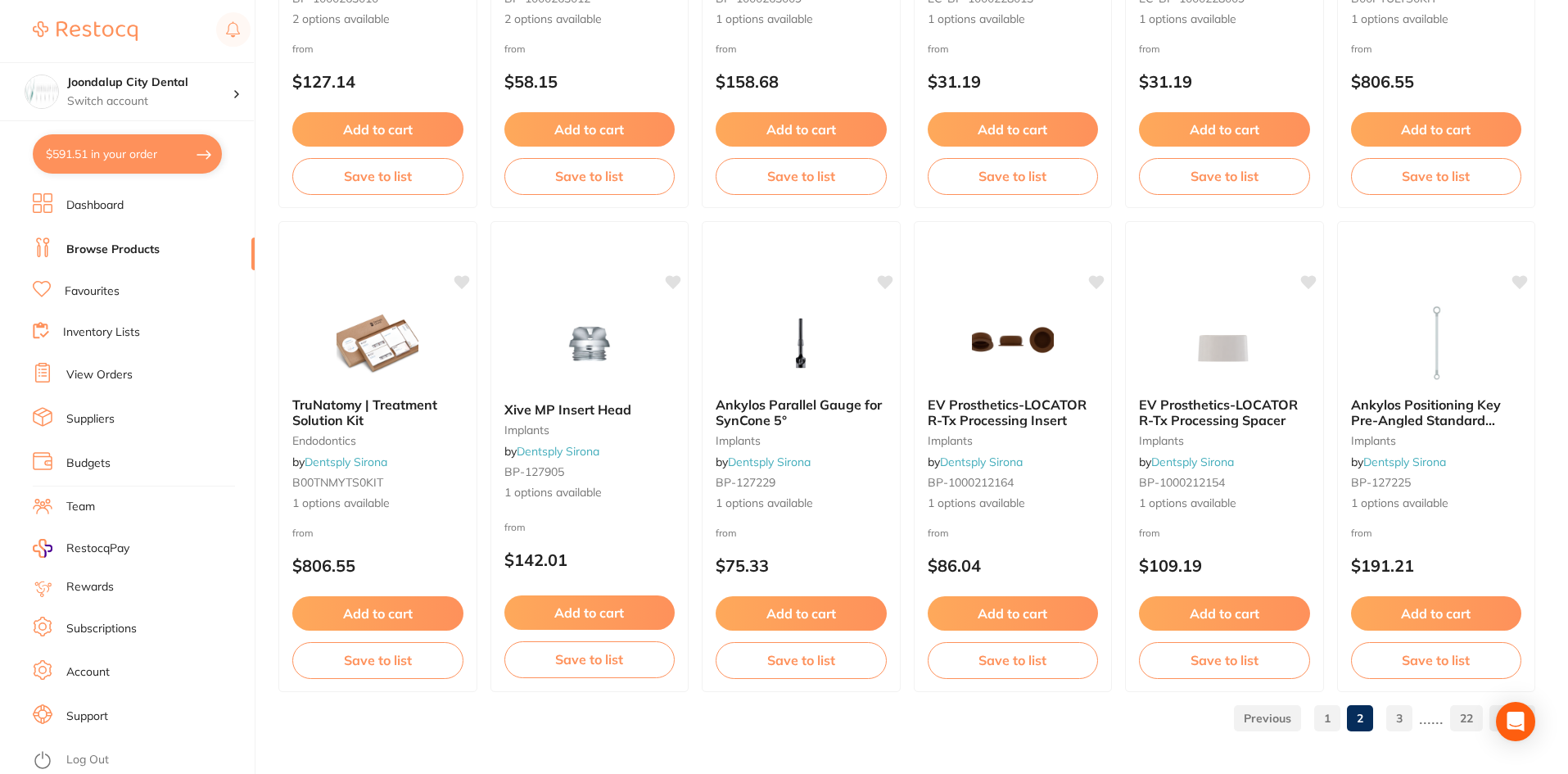
scroll to position [3886, 0]
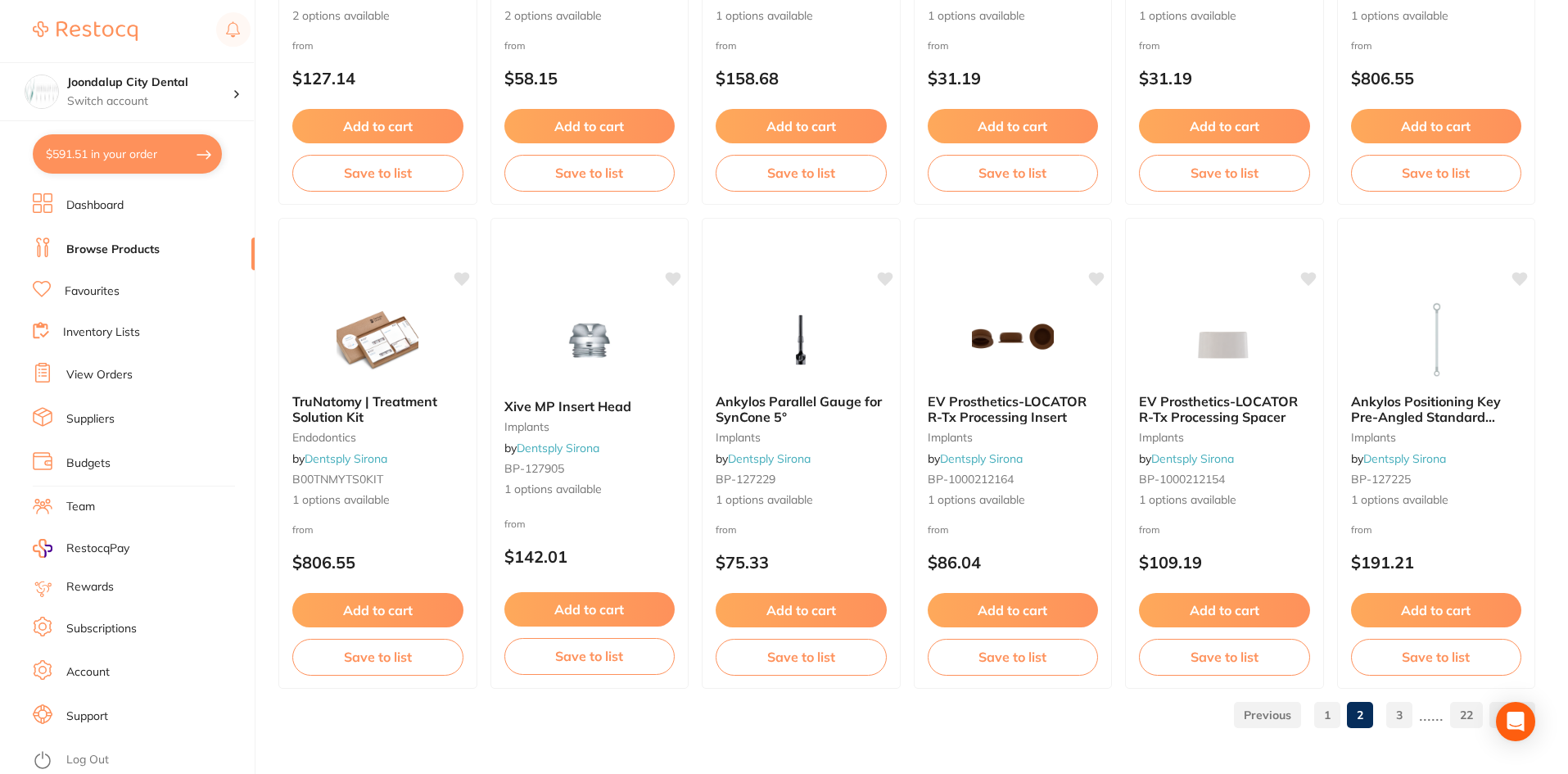
click at [1396, 711] on link "3" at bounding box center [1398, 716] width 26 height 33
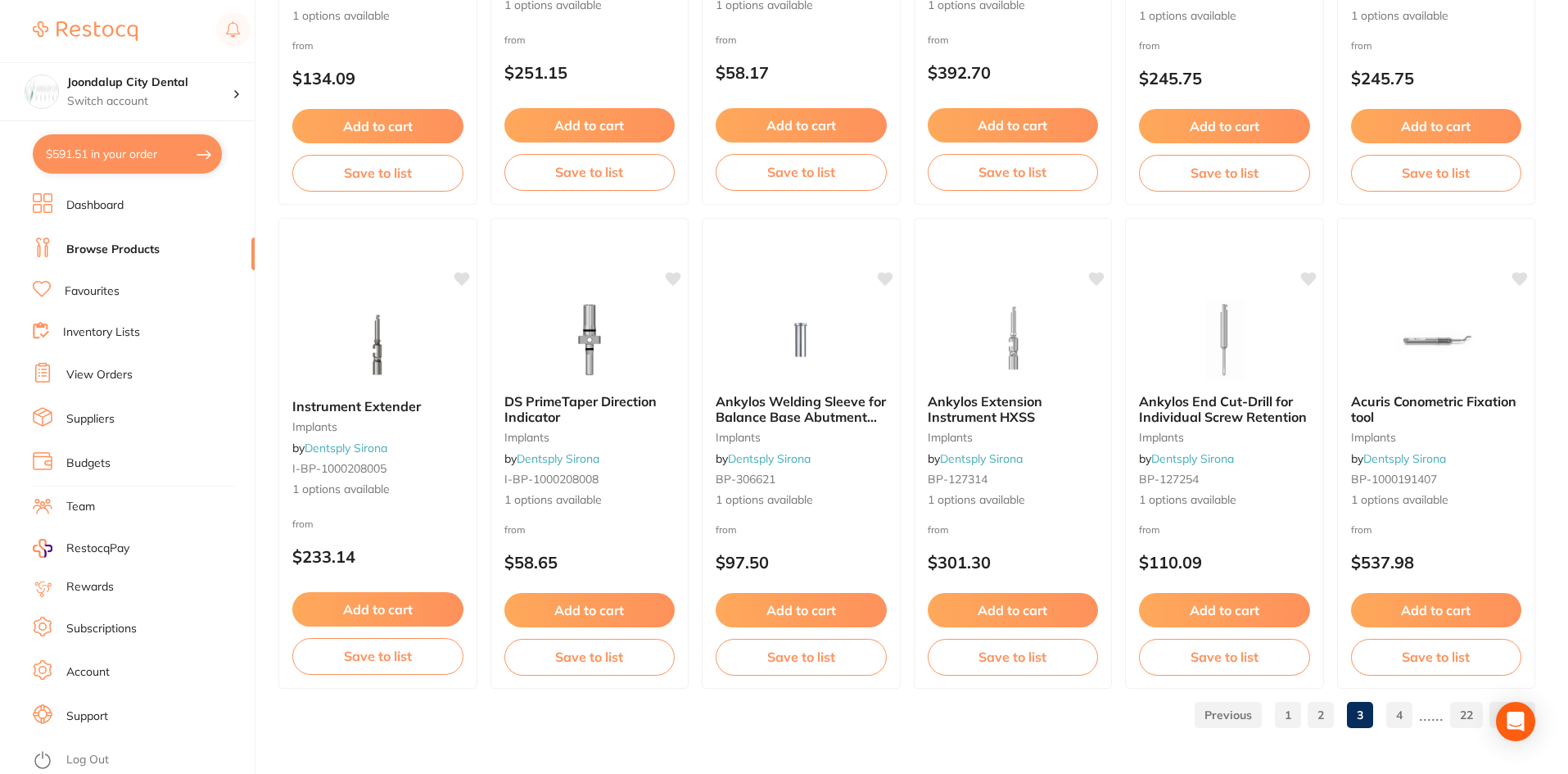
click at [1400, 715] on link "4" at bounding box center [1398, 716] width 26 height 33
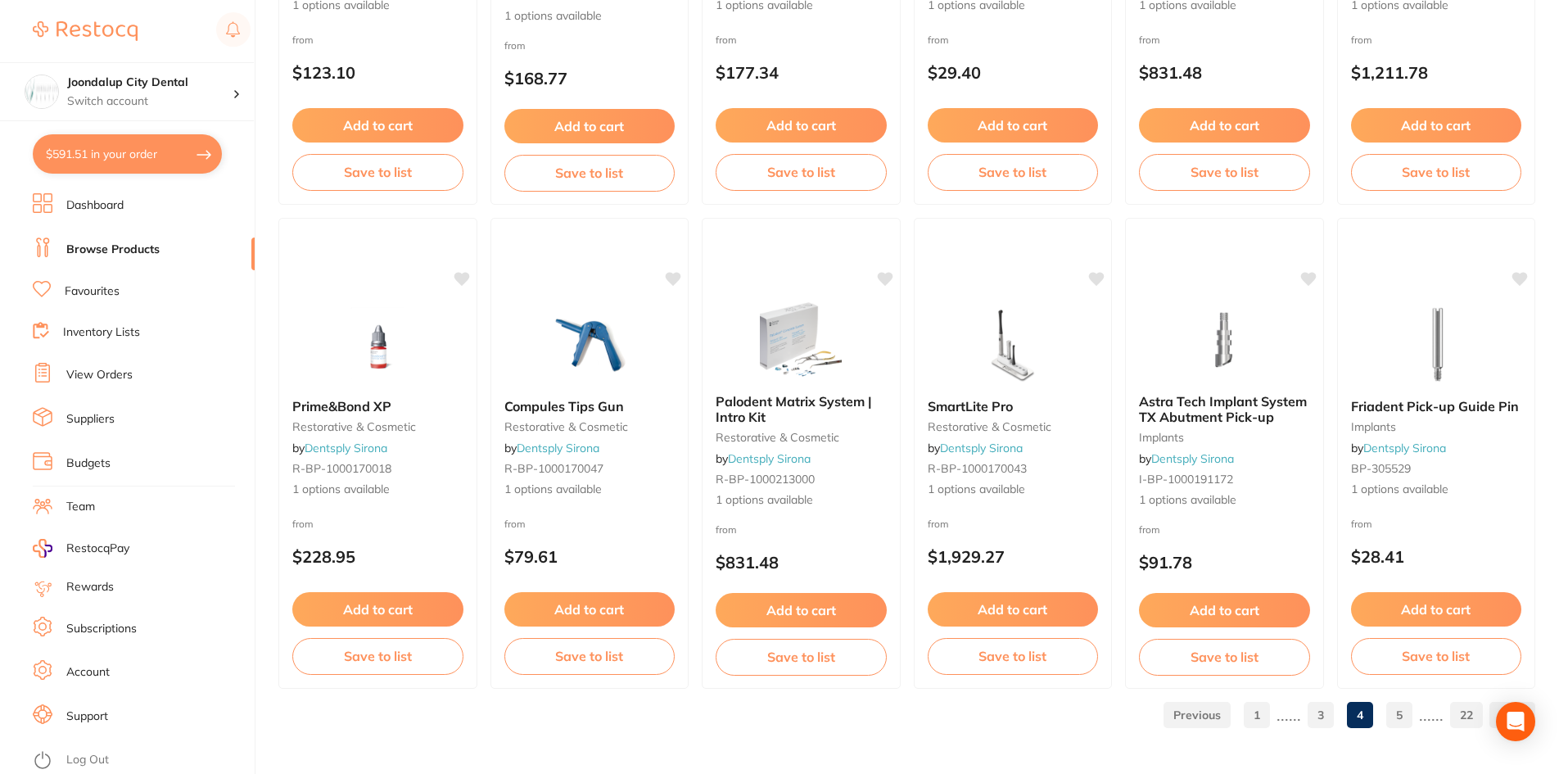
click at [1399, 717] on link "5" at bounding box center [1398, 716] width 26 height 33
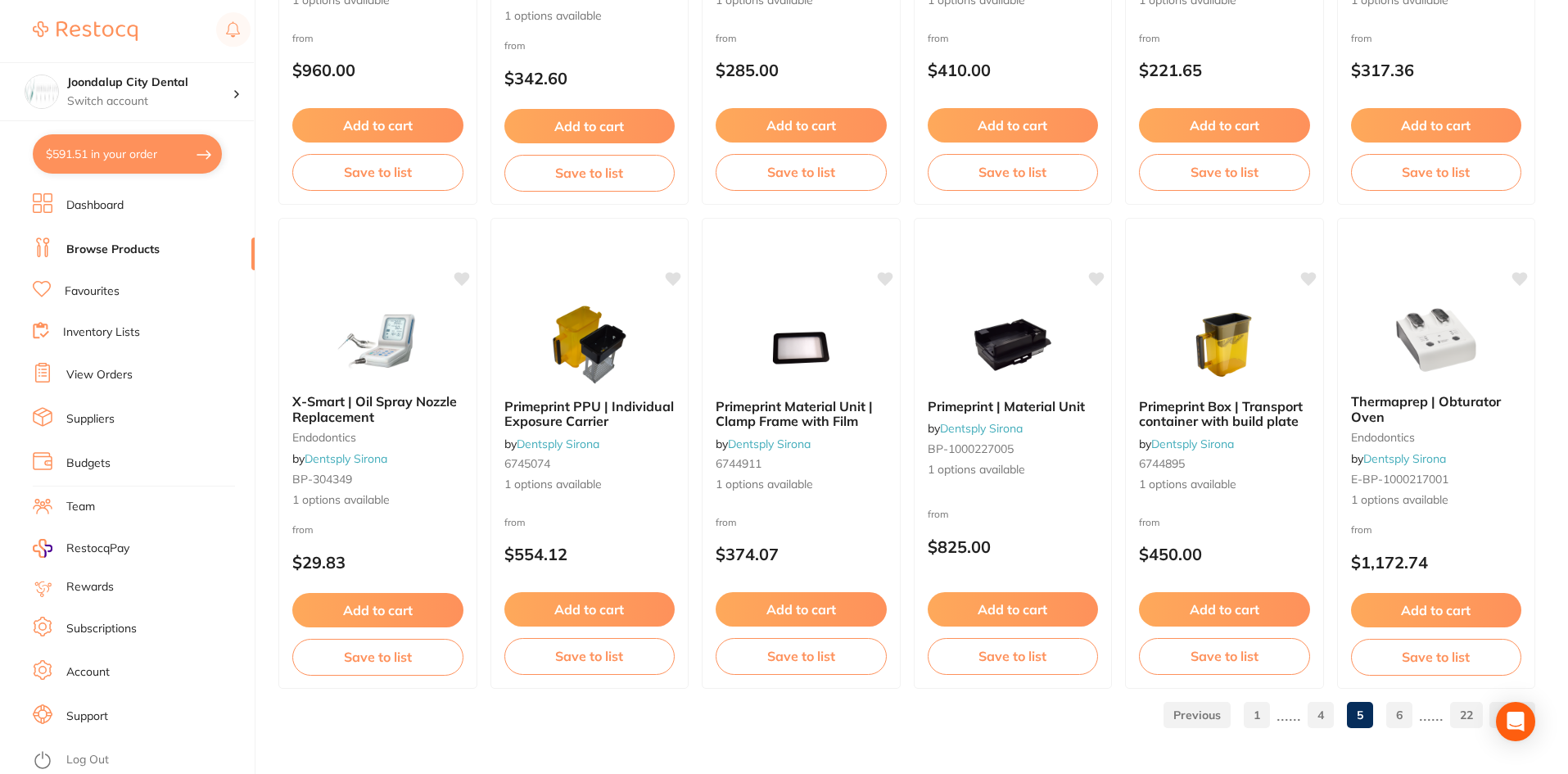
click at [1397, 710] on link "6" at bounding box center [1398, 716] width 26 height 33
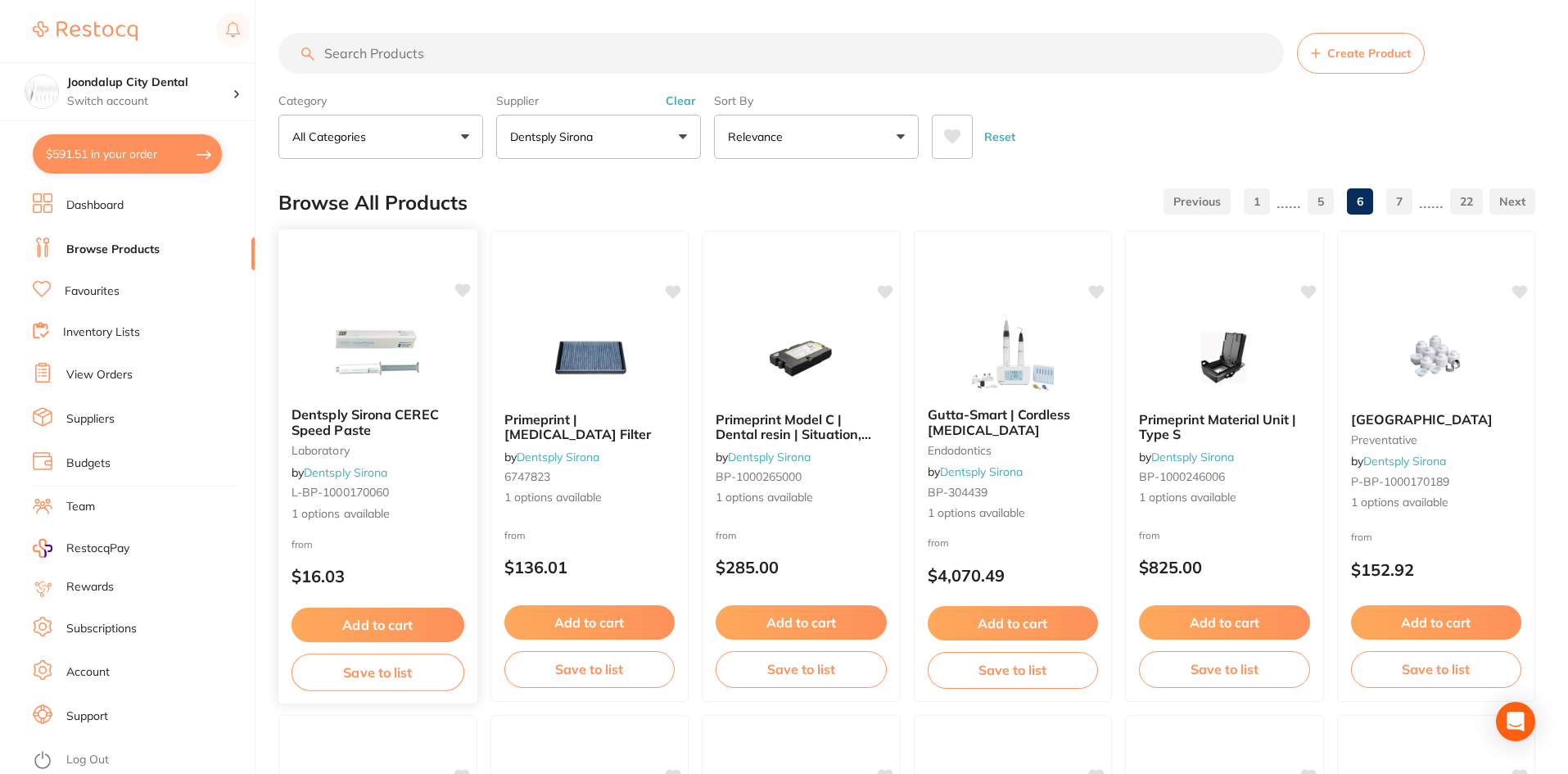
scroll to position [410, 0]
